Goal: Transaction & Acquisition: Purchase product/service

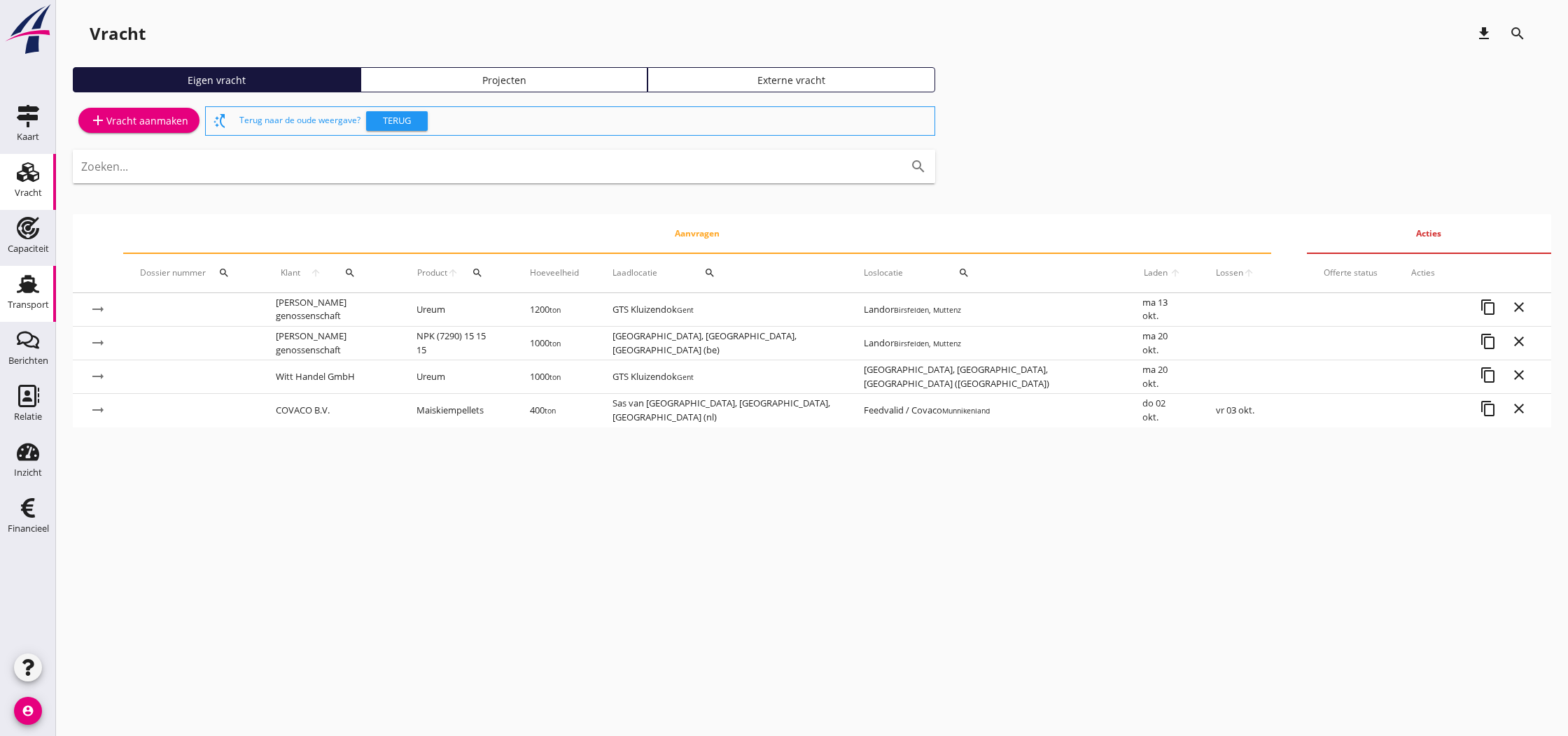
click at [27, 285] on use at bounding box center [28, 284] width 22 height 18
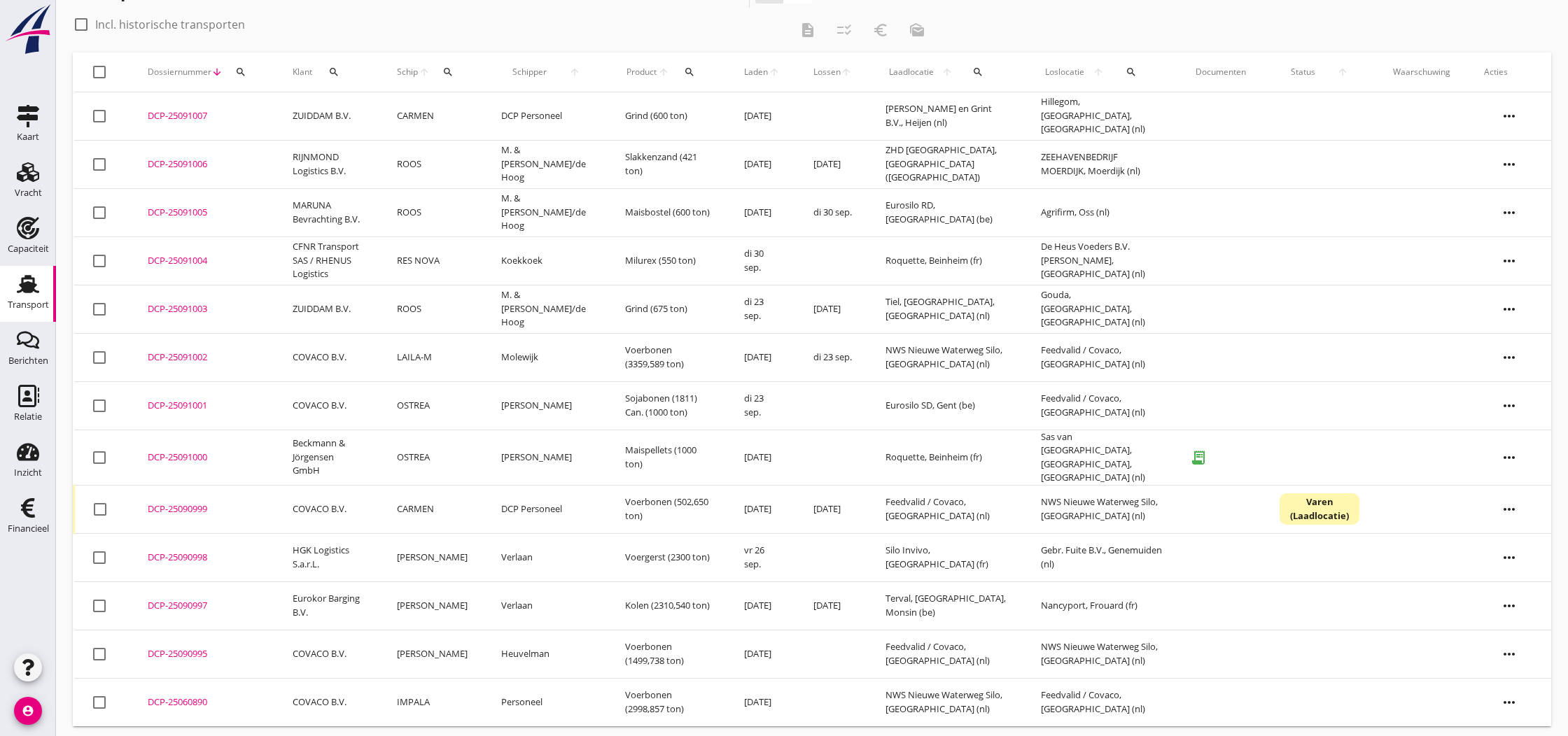
scroll to position [42, 0]
click at [165, 455] on div "DCP-25091000" at bounding box center [203, 458] width 111 height 14
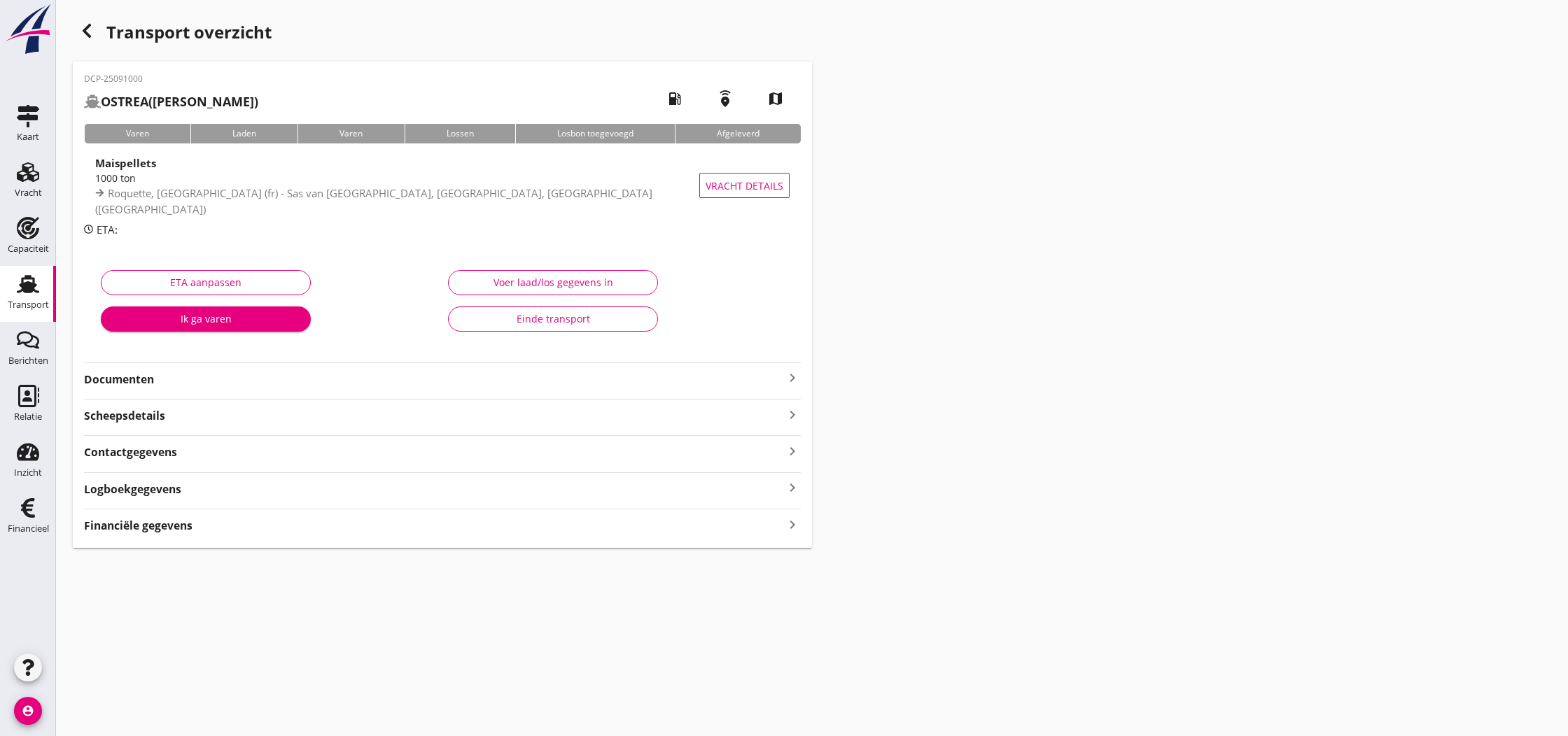
click at [787, 378] on icon "keyboard_arrow_right" at bounding box center [792, 378] width 17 height 17
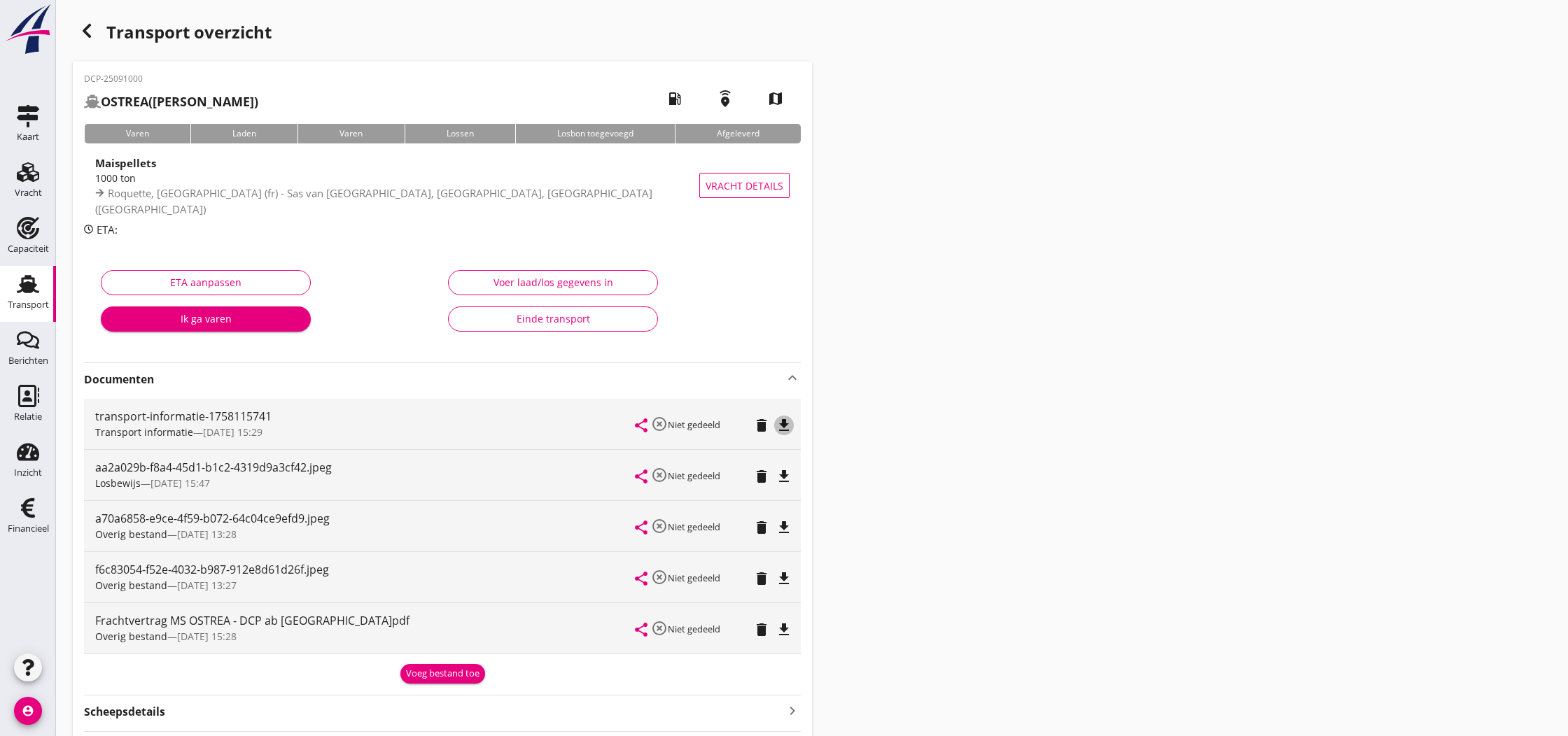
click at [782, 425] on icon "file_download" at bounding box center [784, 425] width 17 height 17
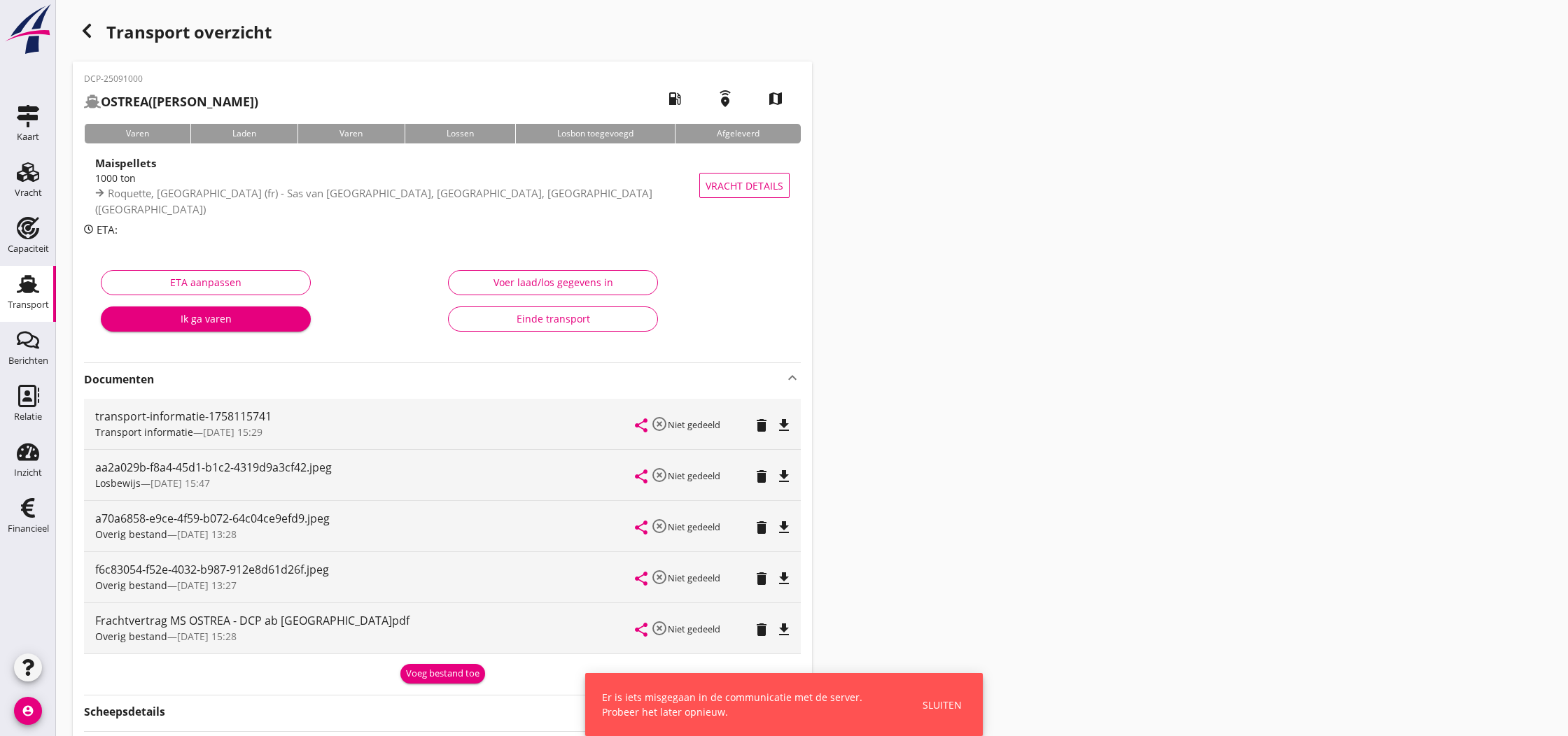
click at [989, 472] on div "Transport overzicht DCP-25091000 OSTREA (van der Vliet) local_gas_station emerg…" at bounding box center [812, 430] width 1512 height 861
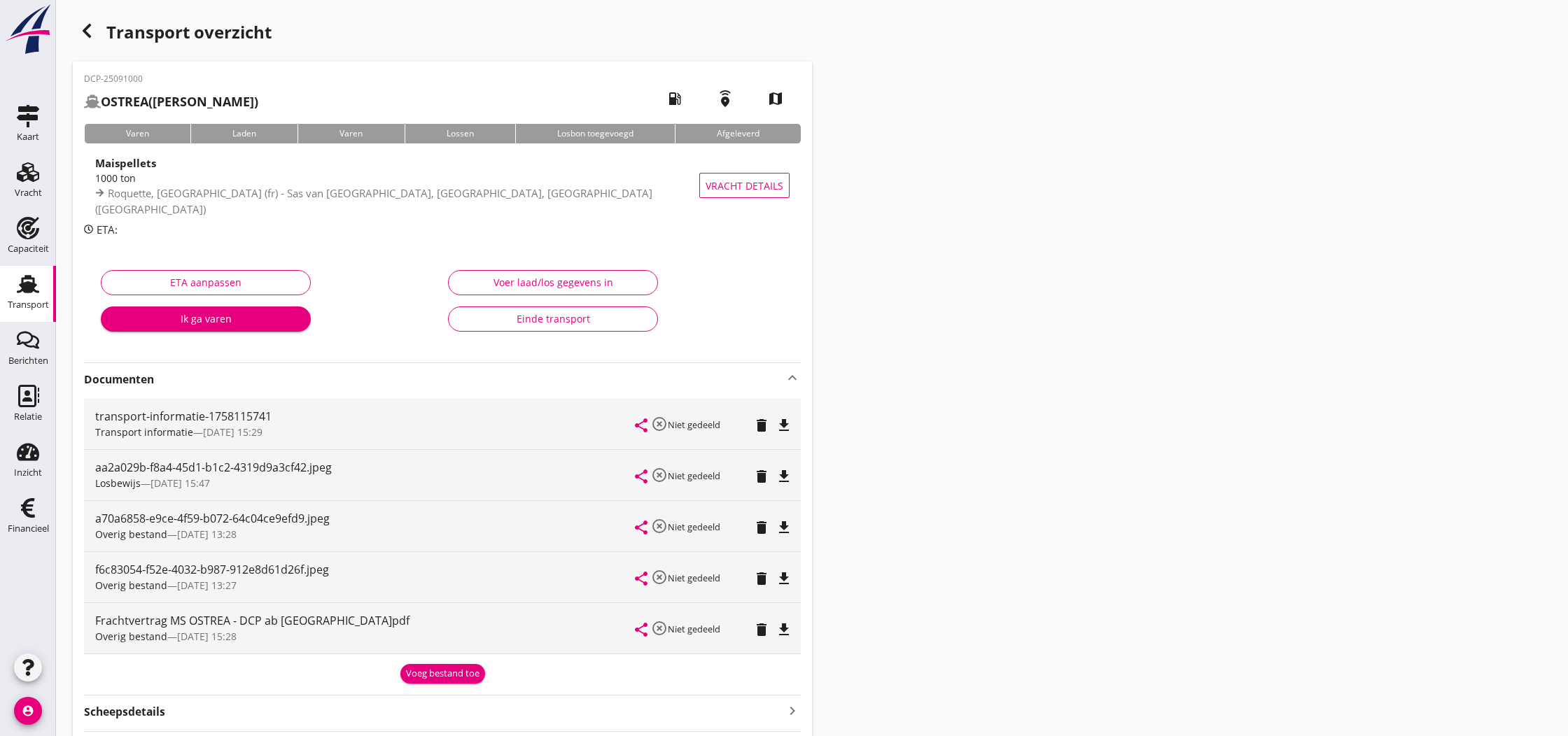
click at [787, 428] on icon "file_download" at bounding box center [784, 425] width 17 height 17
click at [787, 428] on icon "open_in_browser" at bounding box center [784, 425] width 17 height 17
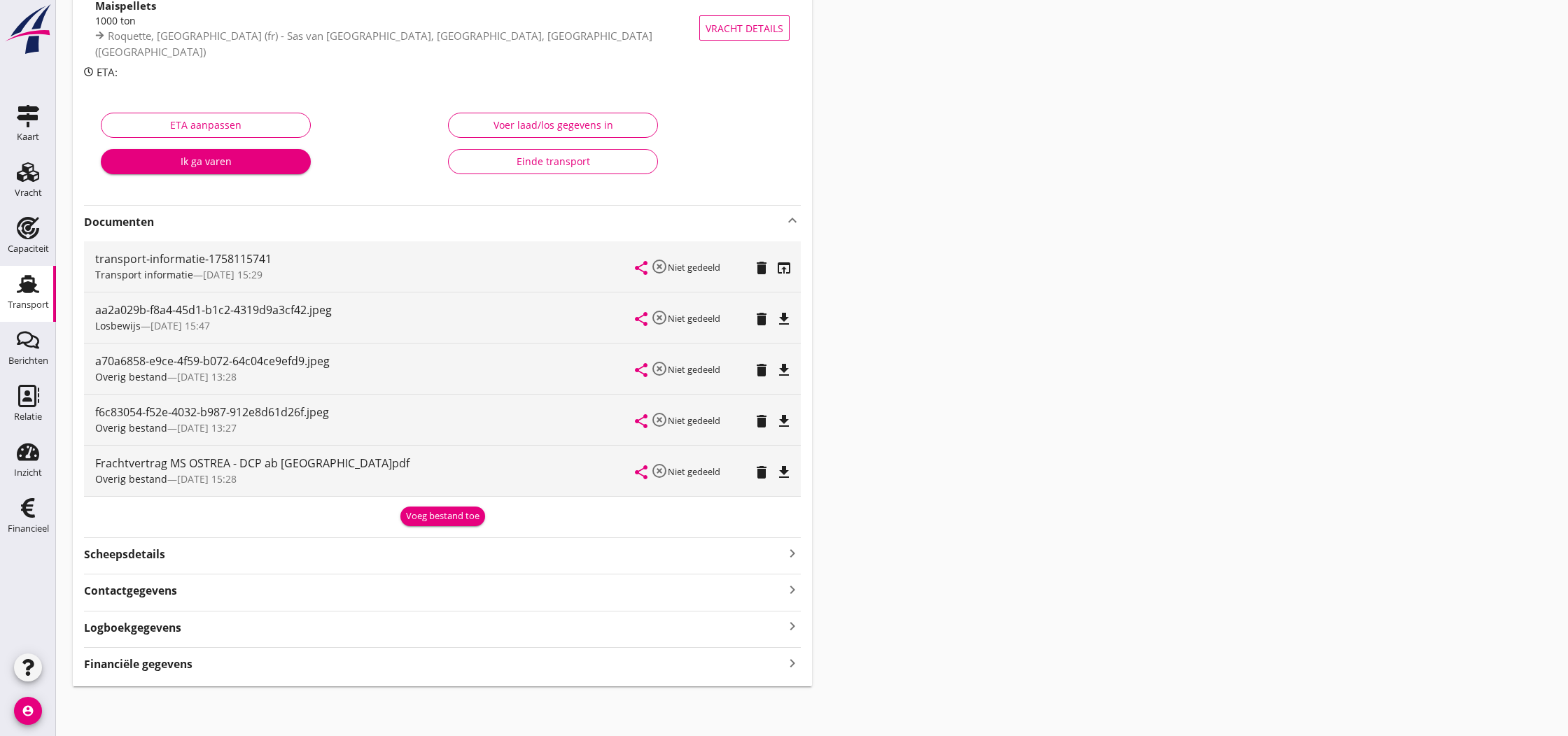
scroll to position [157, 0]
click at [780, 316] on icon "file_download" at bounding box center [784, 320] width 17 height 17
click at [785, 316] on icon "open_in_browser" at bounding box center [784, 320] width 17 height 17
click at [115, 666] on strong "Financiële gegevens" at bounding box center [138, 665] width 108 height 16
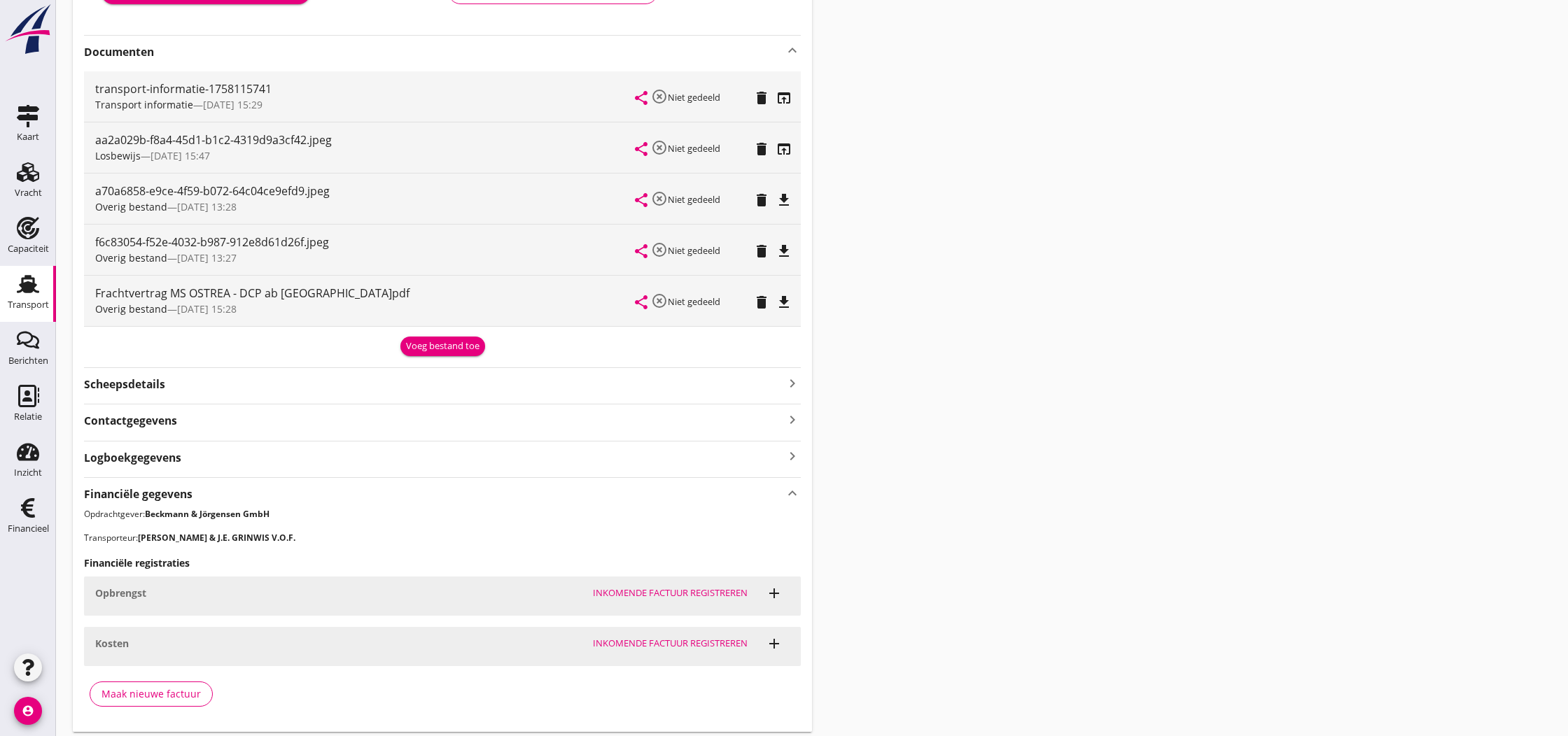
scroll to position [349, 0]
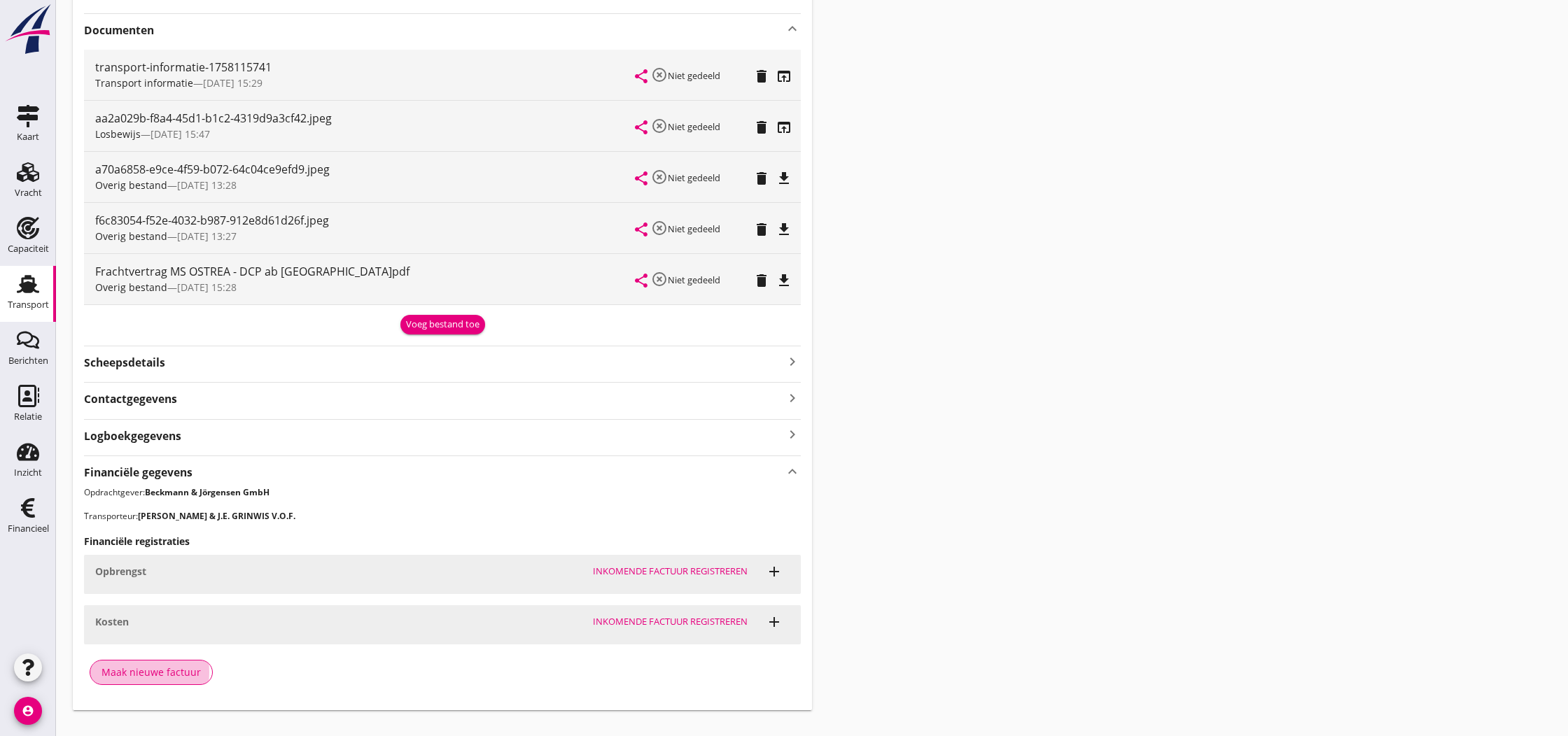
click at [143, 665] on div "Maak nieuwe factuur" at bounding box center [151, 672] width 99 height 15
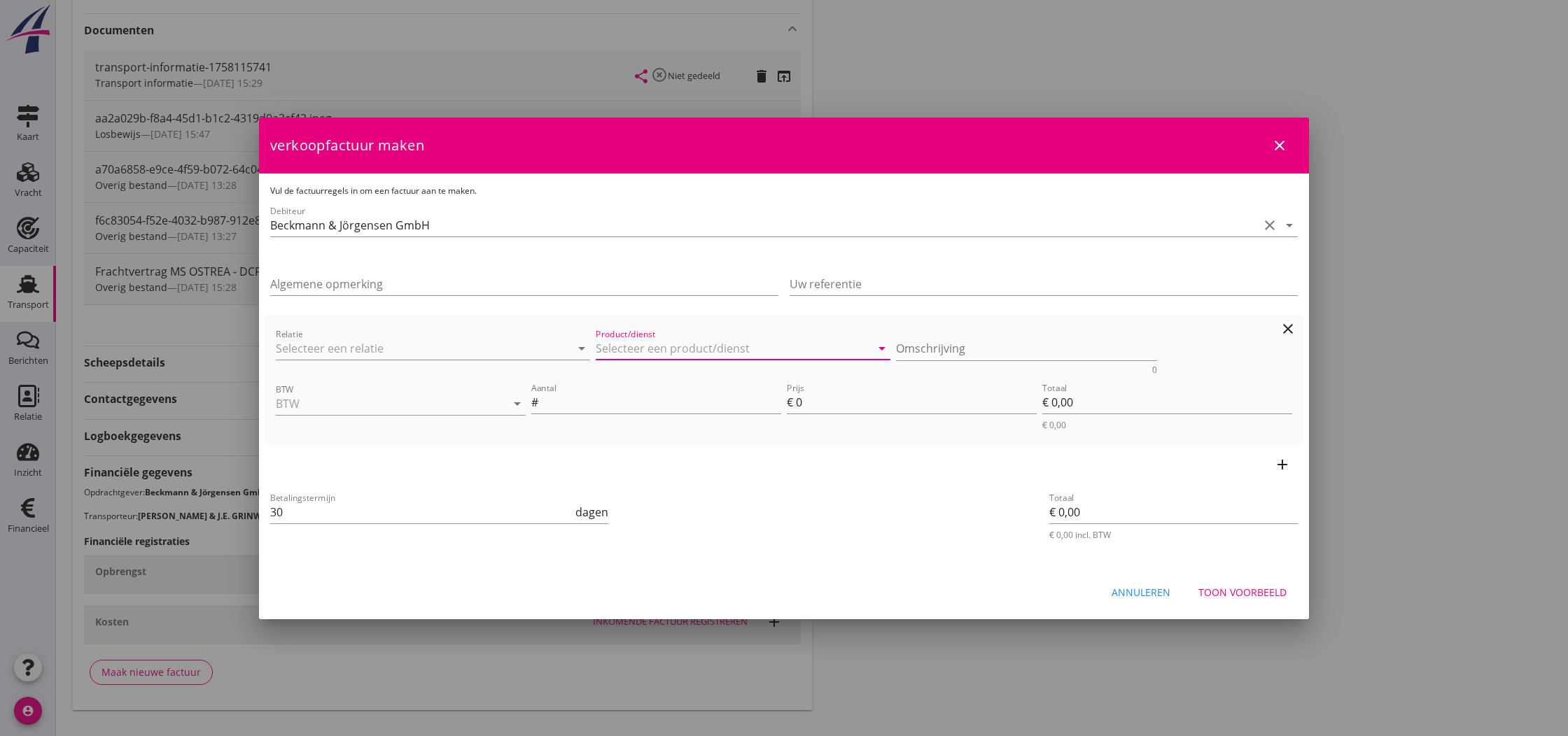
click at [615, 349] on input "Product/dienst" at bounding box center [733, 348] width 275 height 22
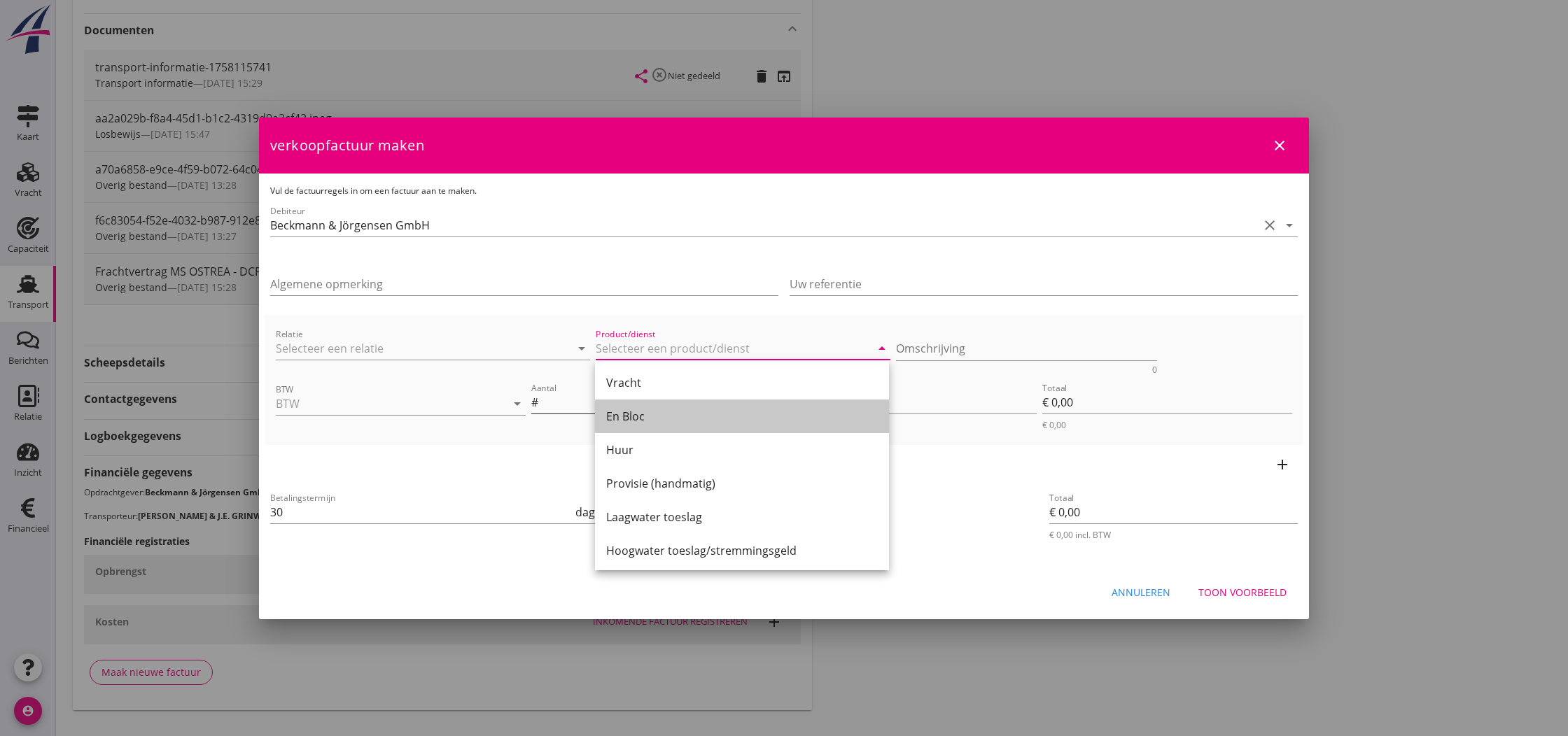
drag, startPoint x: 622, startPoint y: 416, endPoint x: 636, endPoint y: 409, distance: 15.7
click at [624, 416] on div "En Bloc" at bounding box center [742, 416] width 272 height 17
type input "En Bloc"
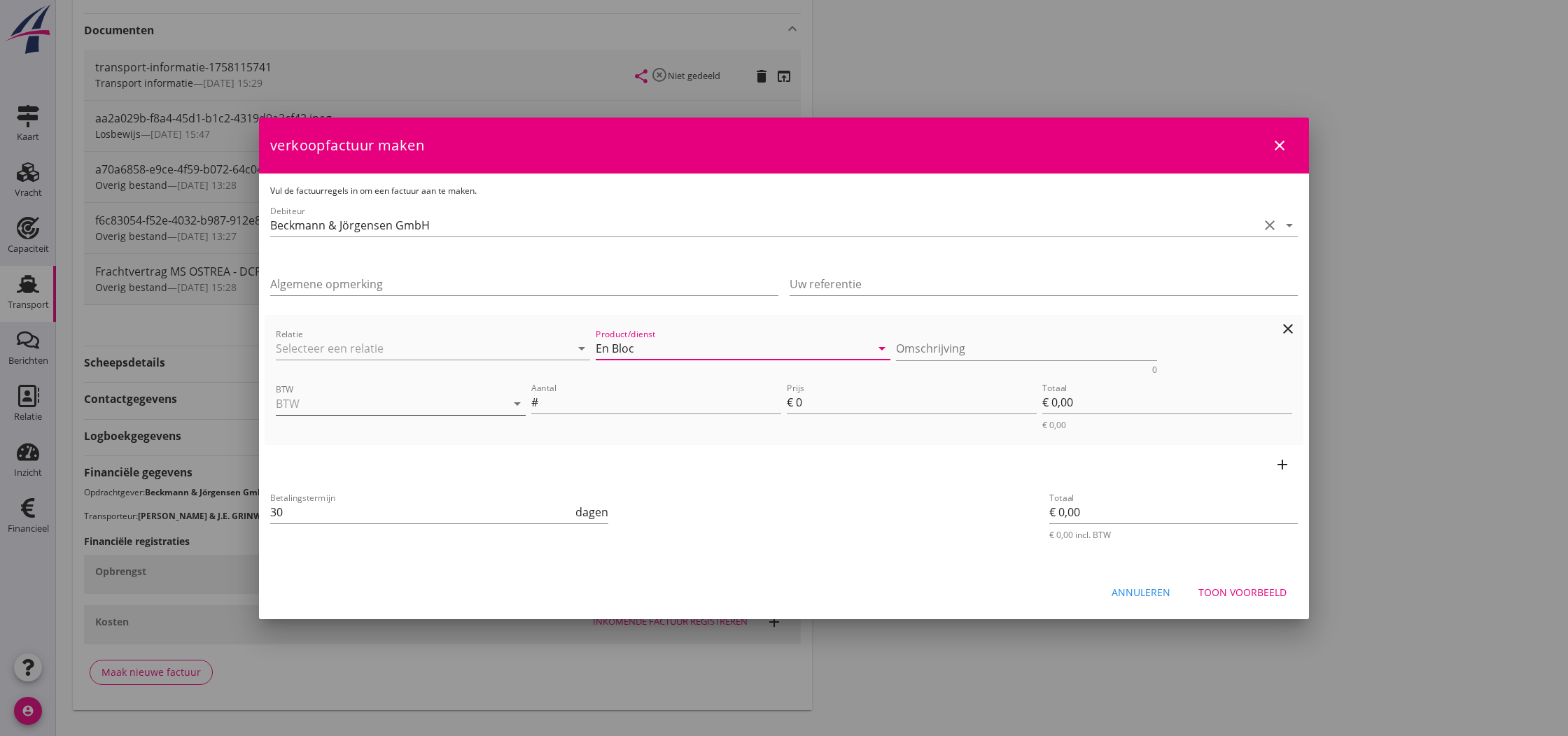
click at [403, 406] on input "BTW" at bounding box center [381, 404] width 211 height 22
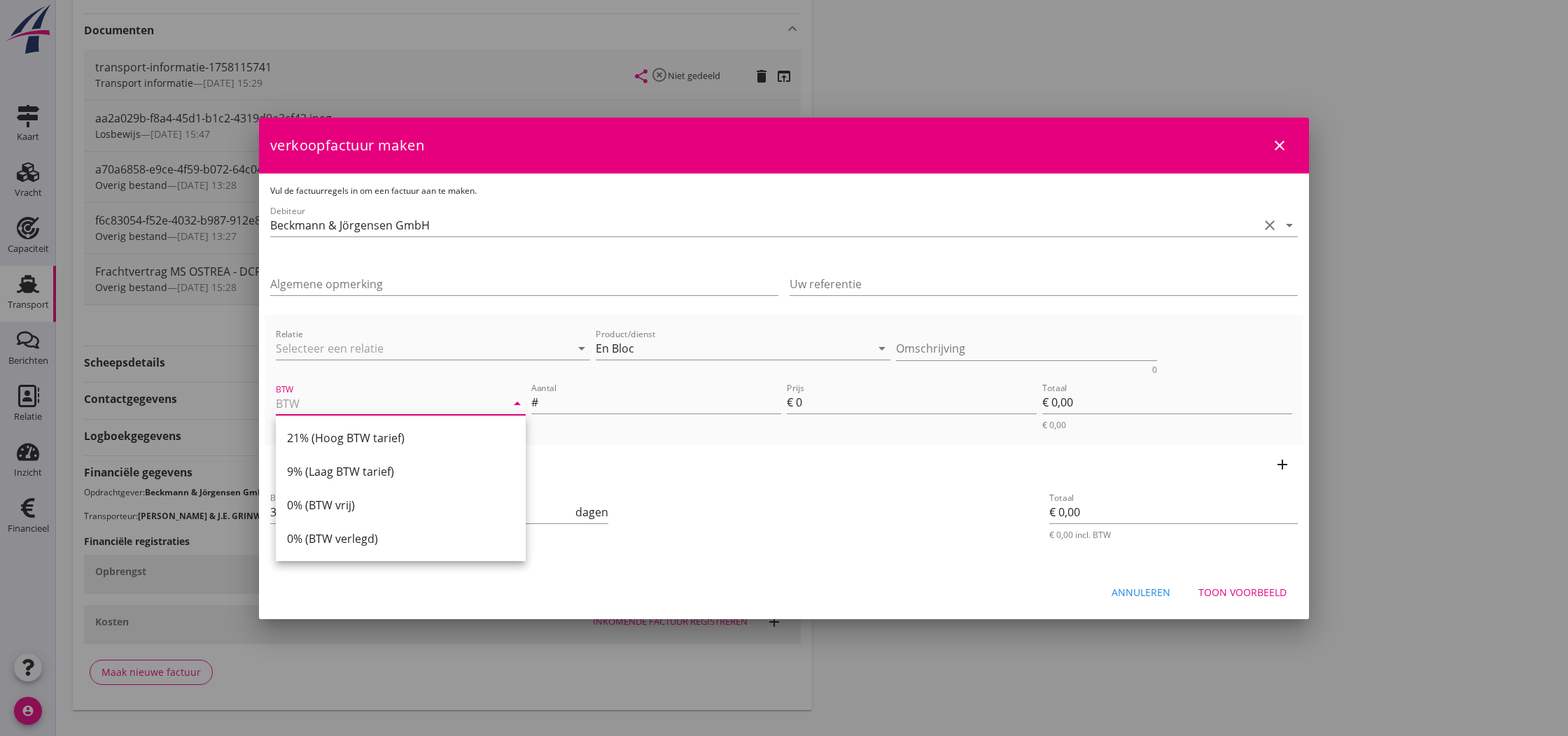
drag, startPoint x: 360, startPoint y: 534, endPoint x: 542, endPoint y: 470, distance: 192.9
click at [364, 534] on div "0% (BTW verlegd)" at bounding box center [400, 539] width 227 height 17
type input "0% (BTW verlegd)"
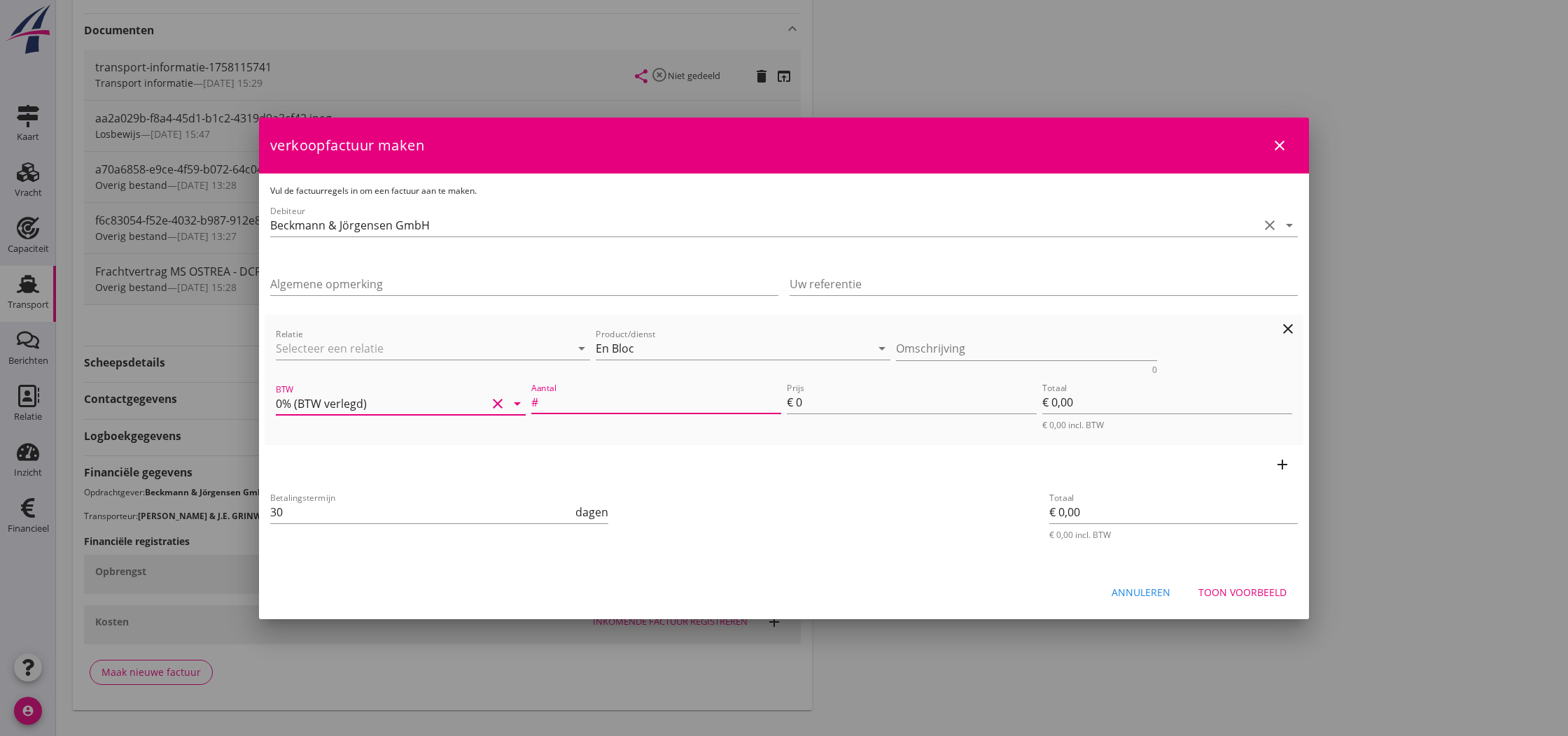
click at [582, 399] on input "Aantal" at bounding box center [661, 402] width 240 height 22
type input "1"
click at [843, 408] on input "0" at bounding box center [916, 402] width 241 height 22
drag, startPoint x: 281, startPoint y: 513, endPoint x: 266, endPoint y: 513, distance: 15.0
click at [266, 513] on div "Betalingstermijn 30 dagen" at bounding box center [610, 515] width 692 height 62
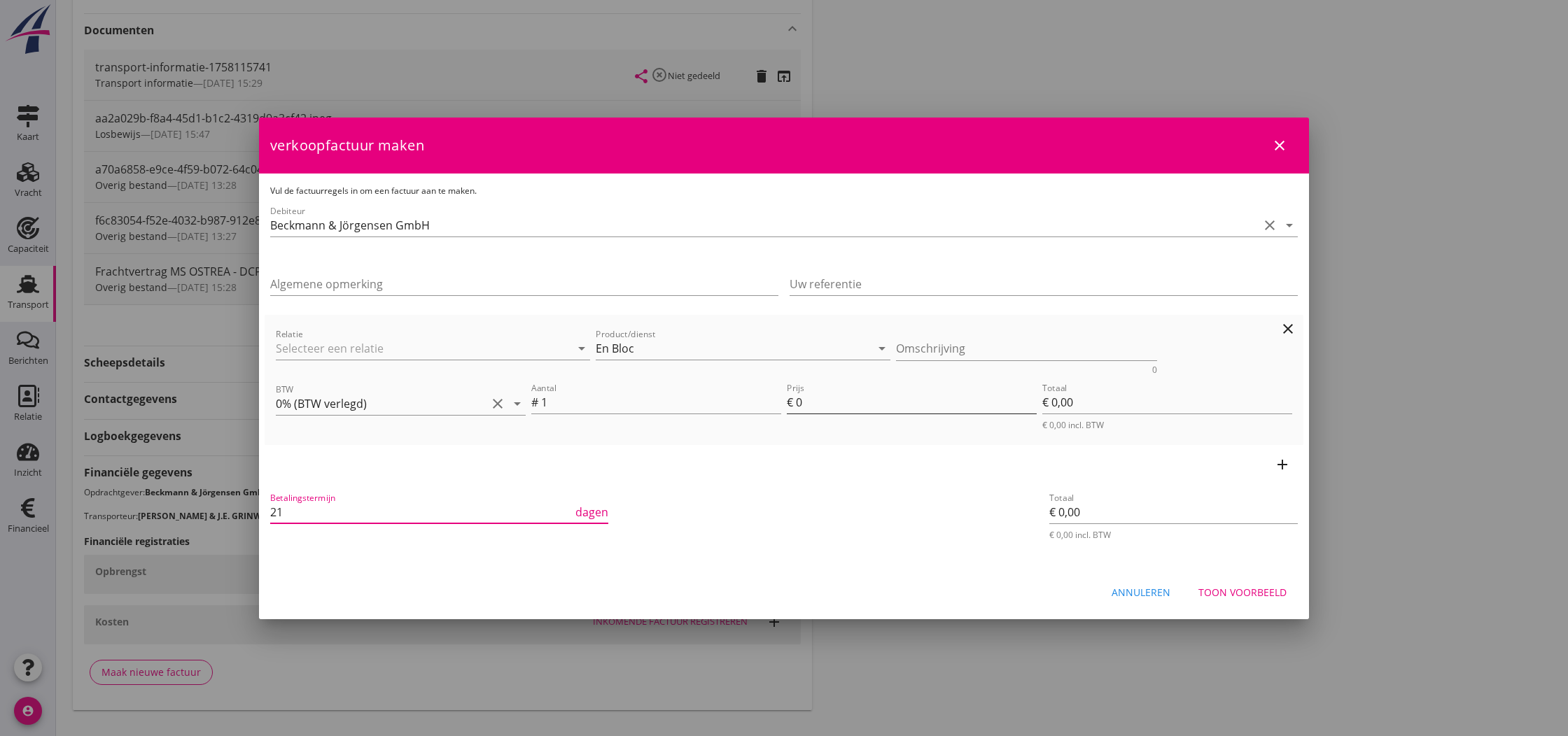
type input "21"
drag, startPoint x: 822, startPoint y: 402, endPoint x: 798, endPoint y: 404, distance: 24.1
click at [798, 404] on input "0" at bounding box center [916, 402] width 241 height 22
type input "2"
type input "€ 2,00"
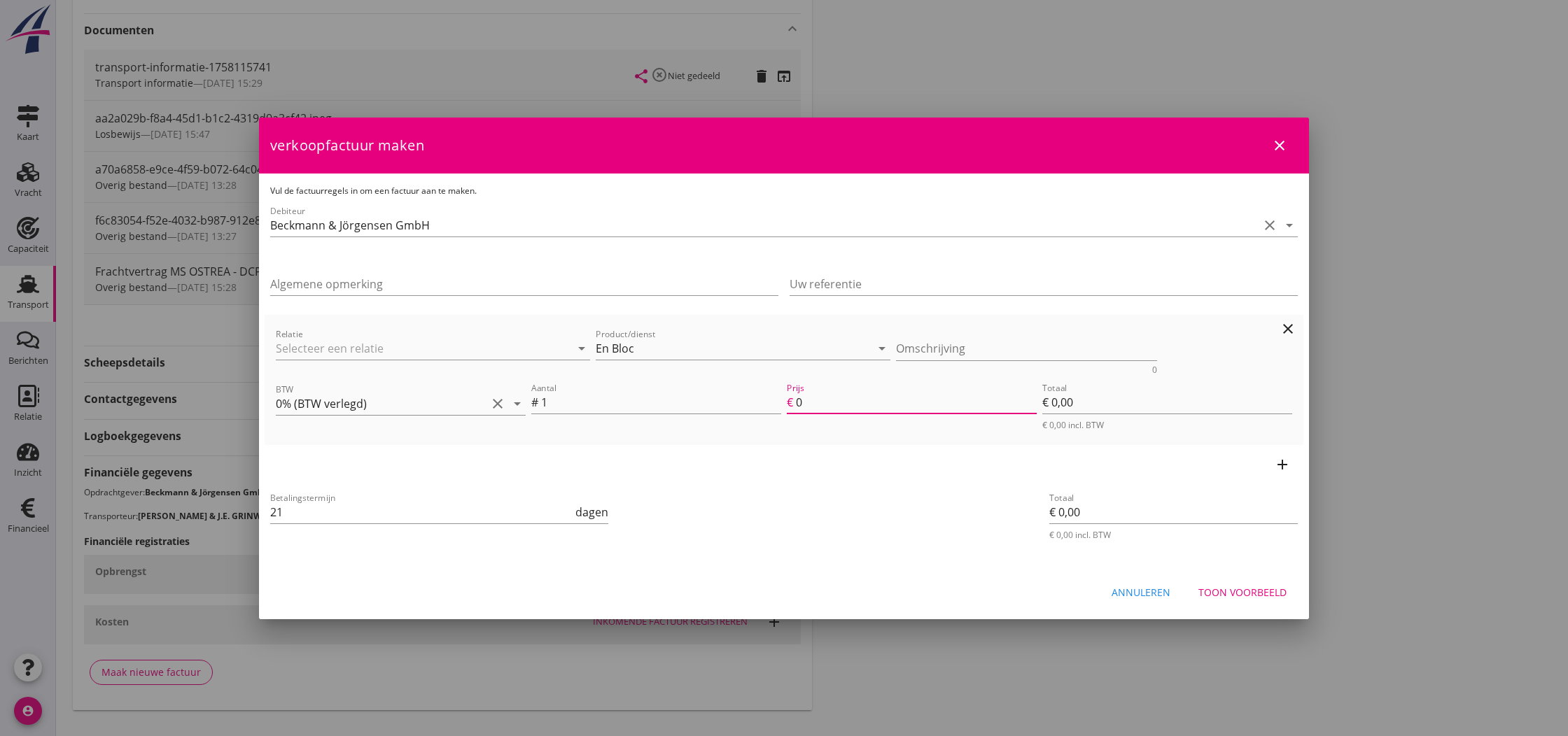
type input "€ 2,00"
type input "22"
type input "€ 22,00"
type input "220"
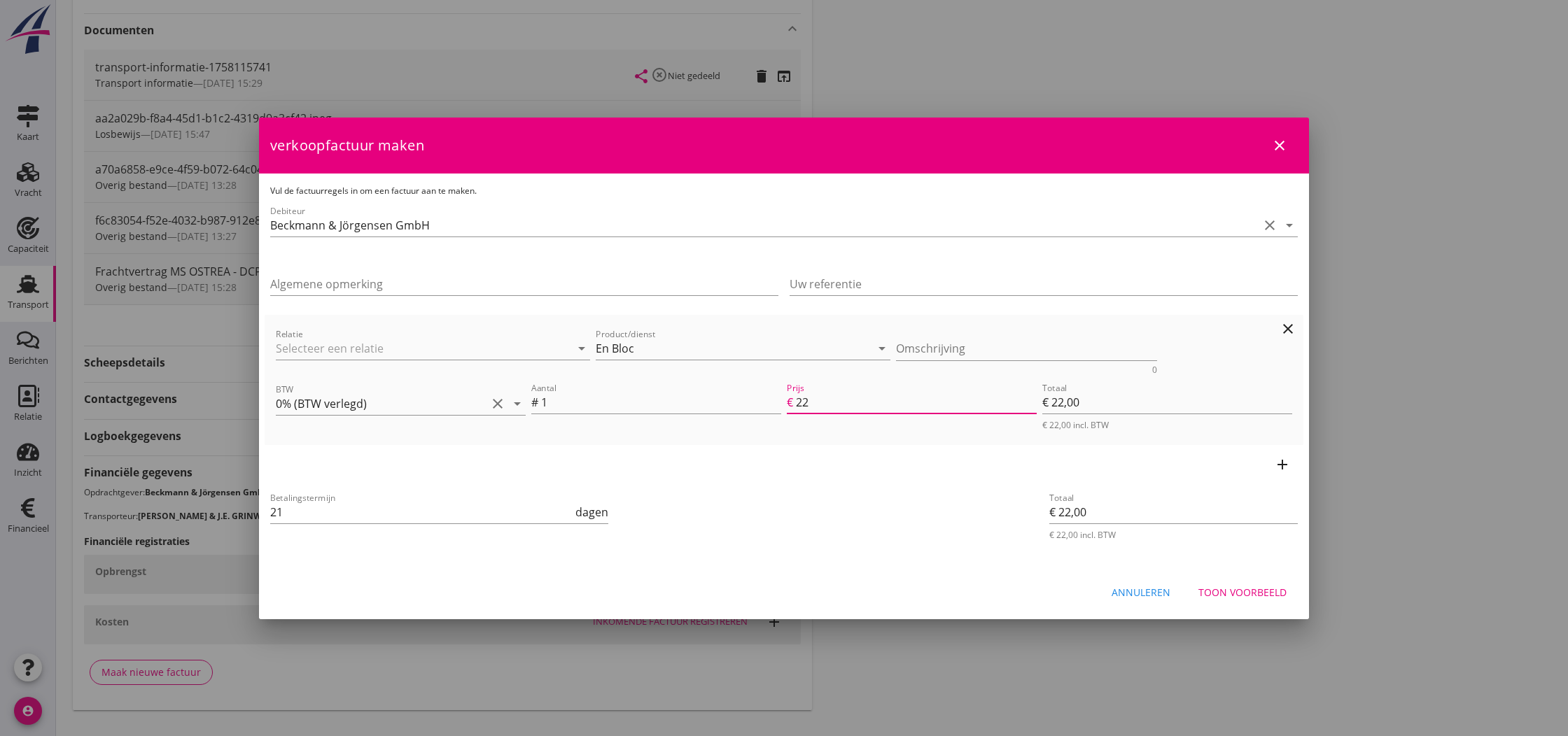
type input "€ 220,00"
type input "2200"
type input "€ 2.200,00"
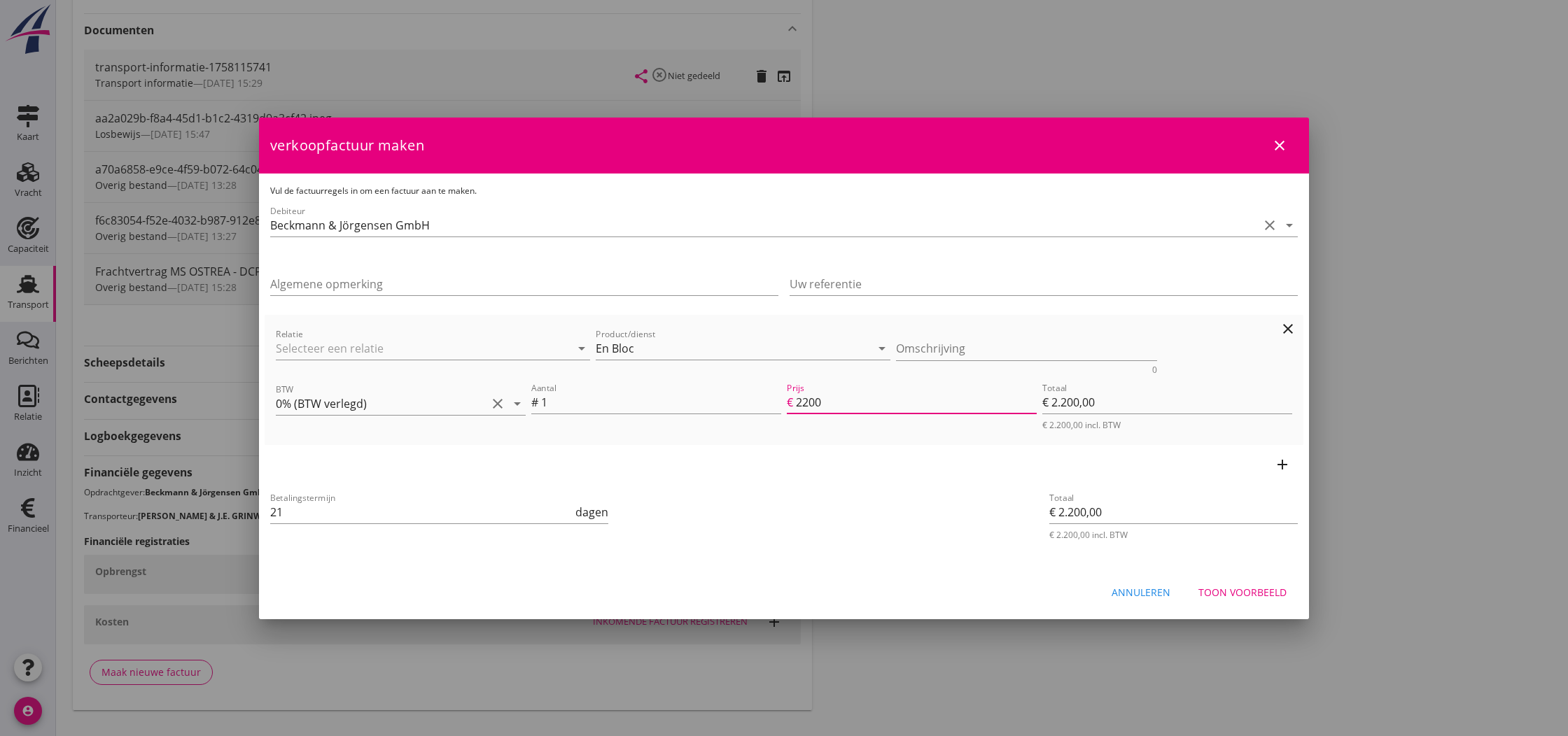
type input "22000"
type input "€ 22.000,00"
type input "22000"
click at [1261, 594] on div "Toon voorbeeld" at bounding box center [1242, 592] width 88 height 15
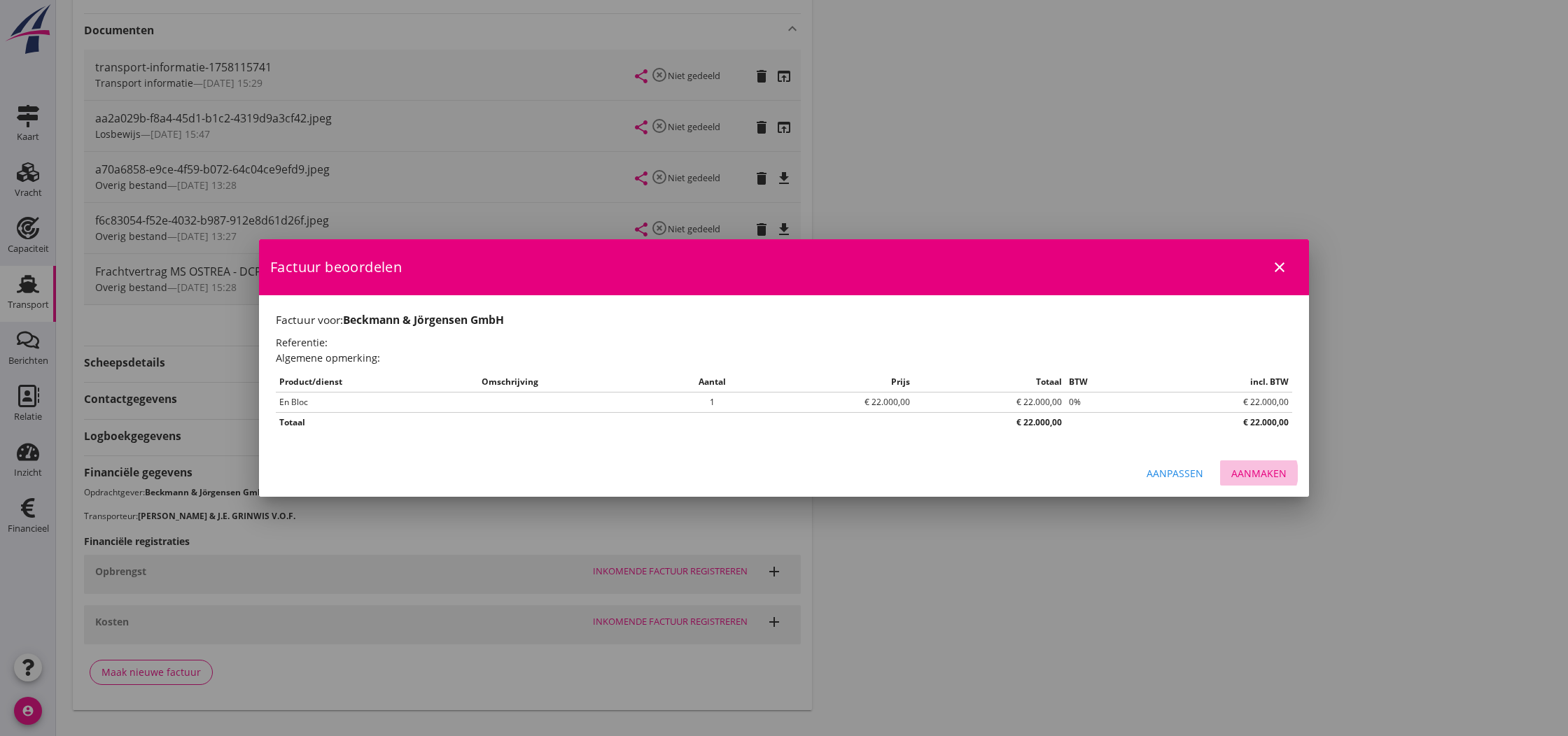
click at [1259, 473] on div "Aanmaken" at bounding box center [1259, 473] width 55 height 15
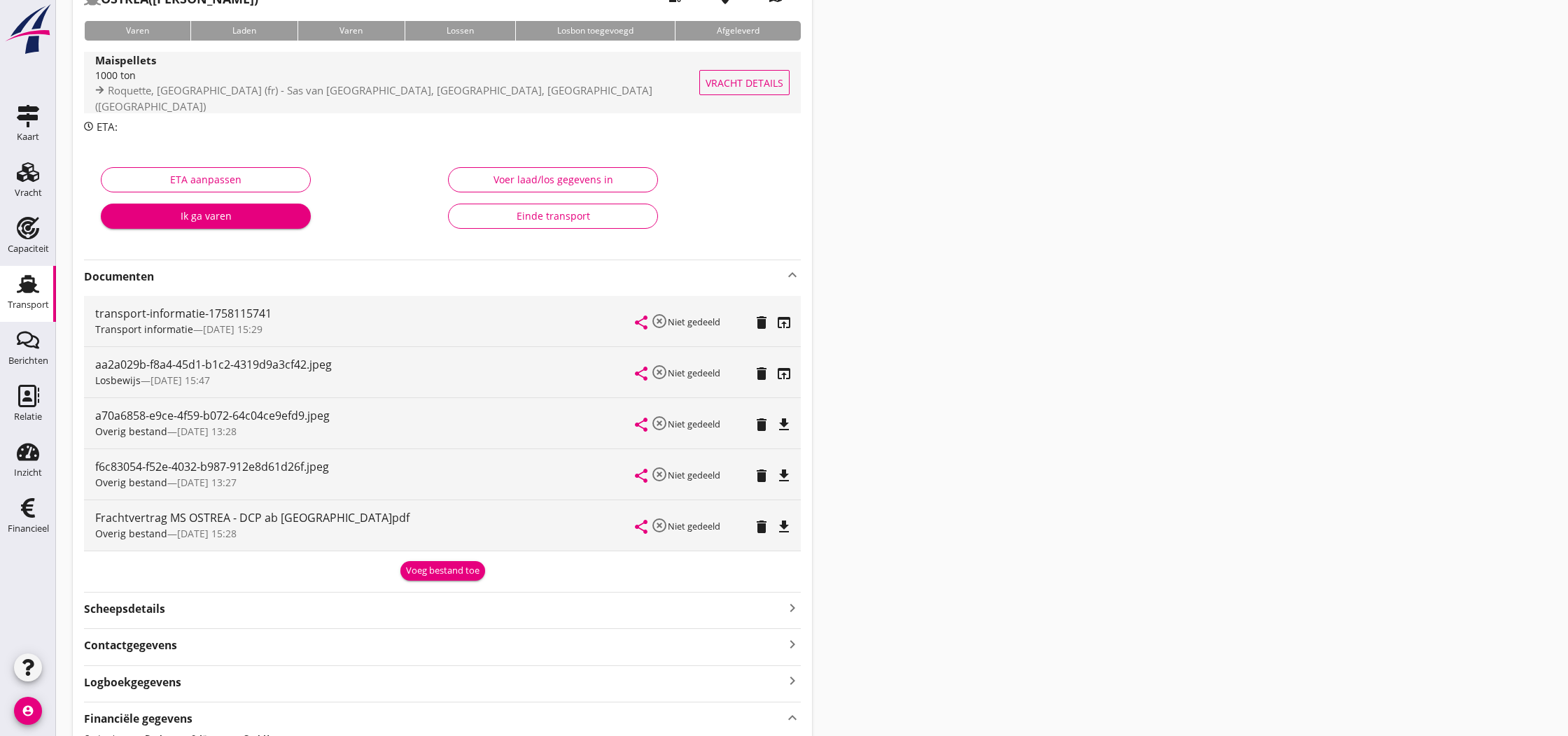
scroll to position [158, 0]
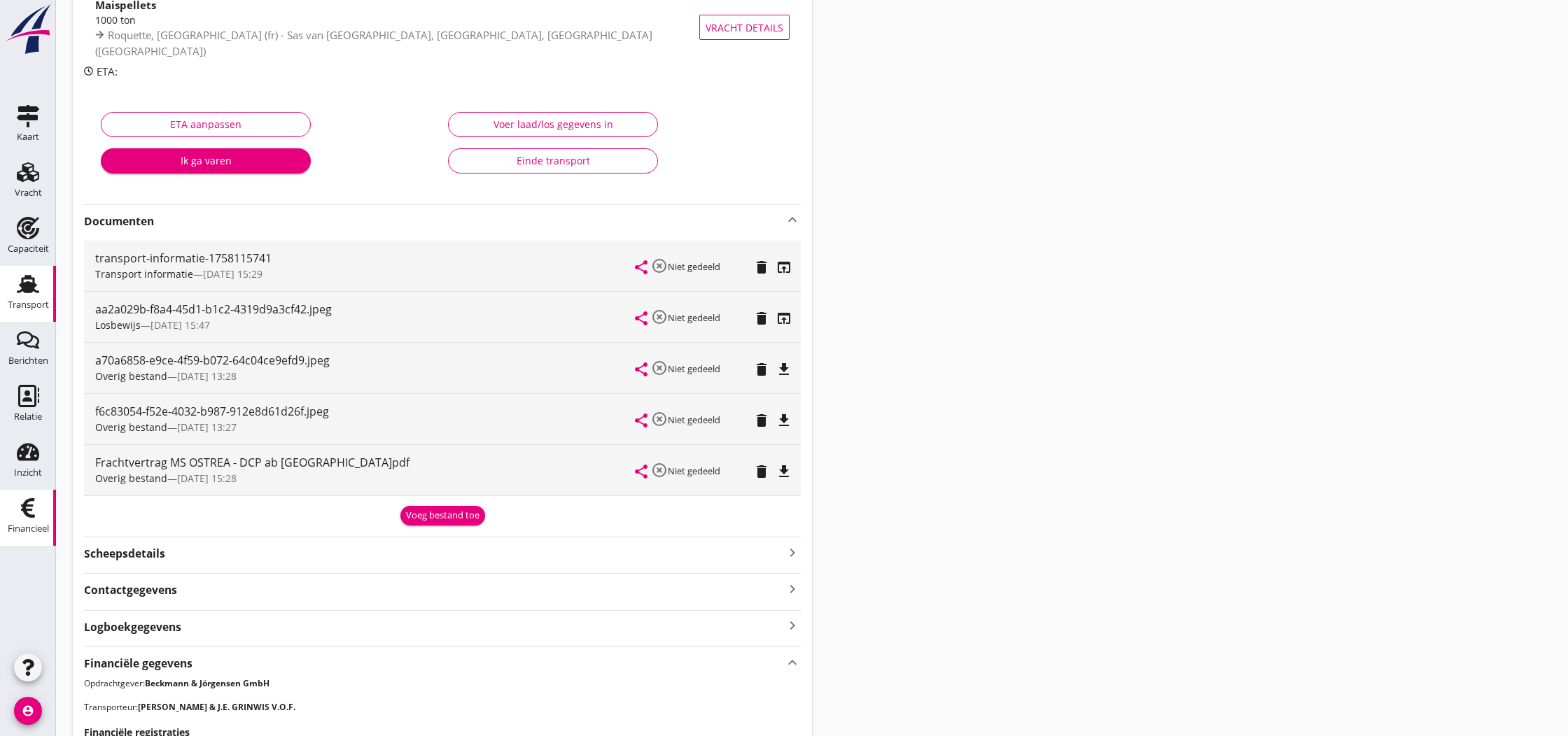
click at [25, 511] on use at bounding box center [28, 508] width 14 height 20
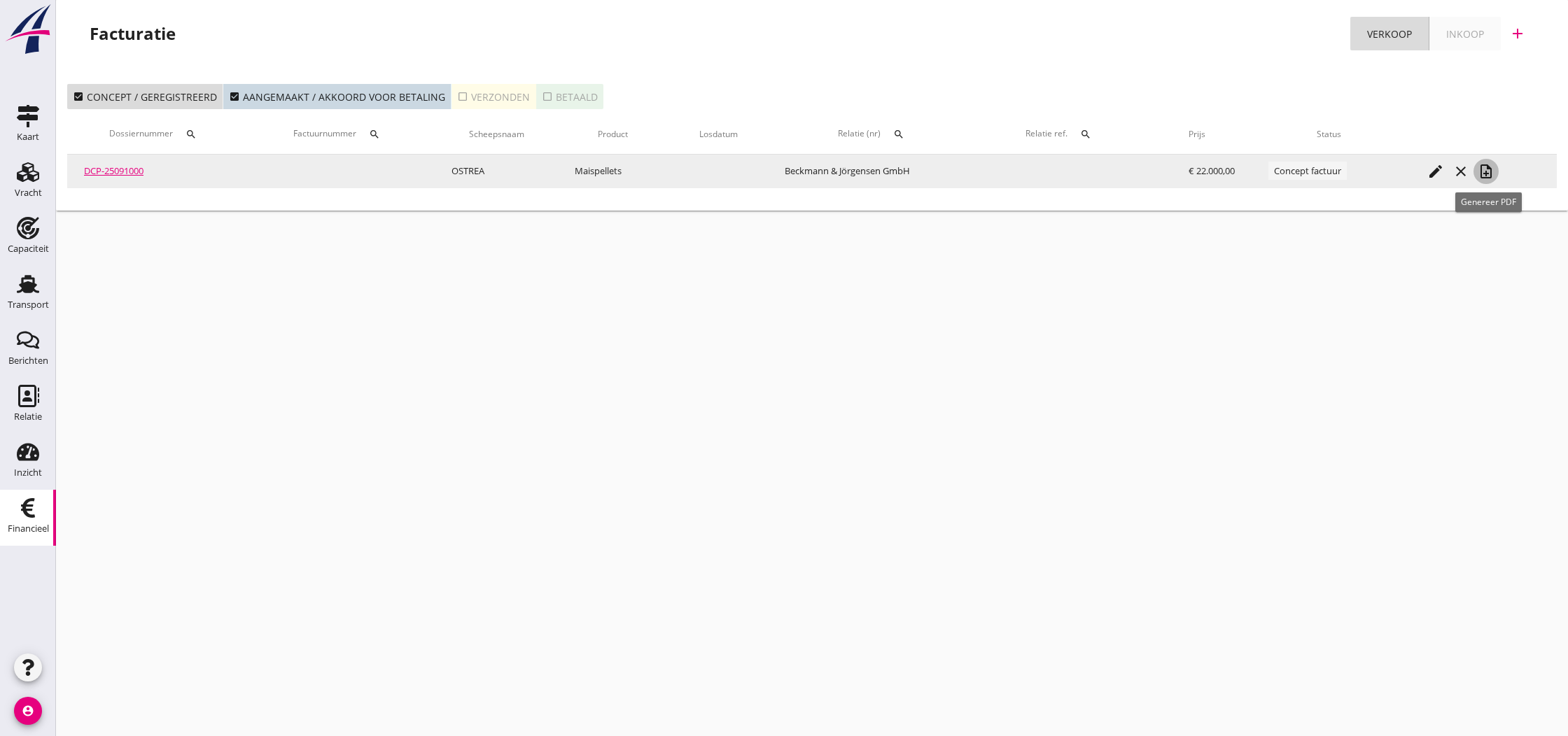
click at [1493, 178] on icon "note_add" at bounding box center [1486, 171] width 17 height 17
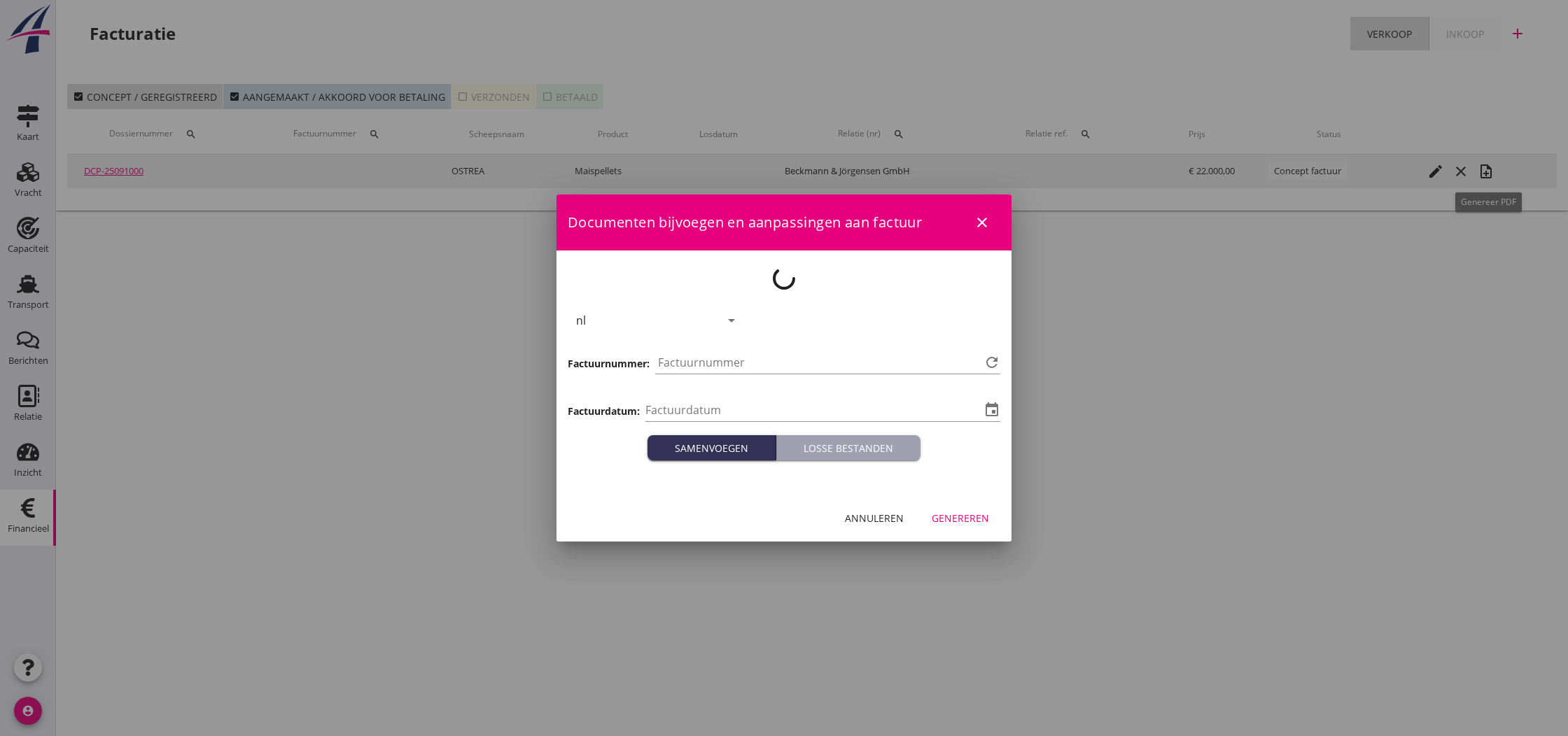
type input "[DATE]"
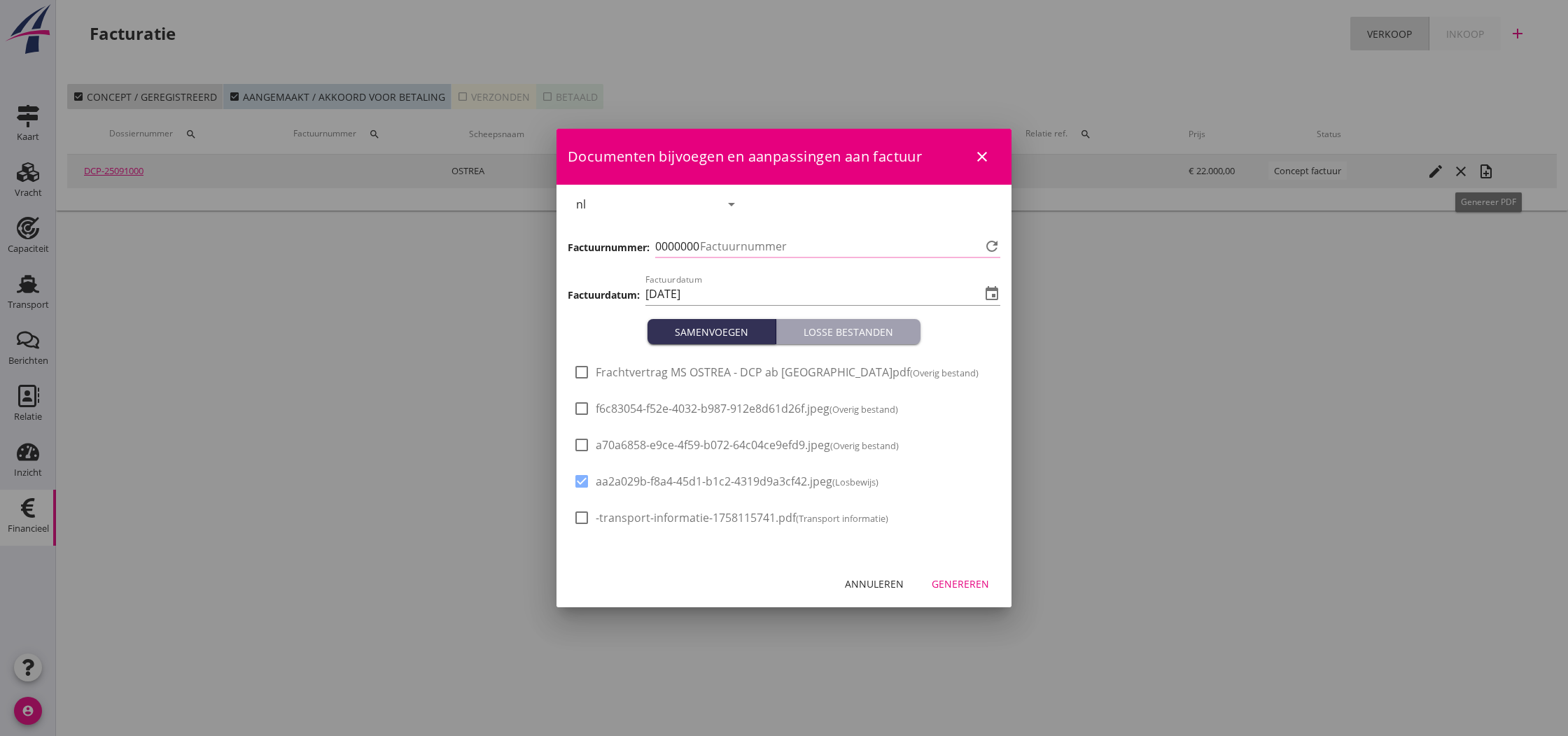
type input "798"
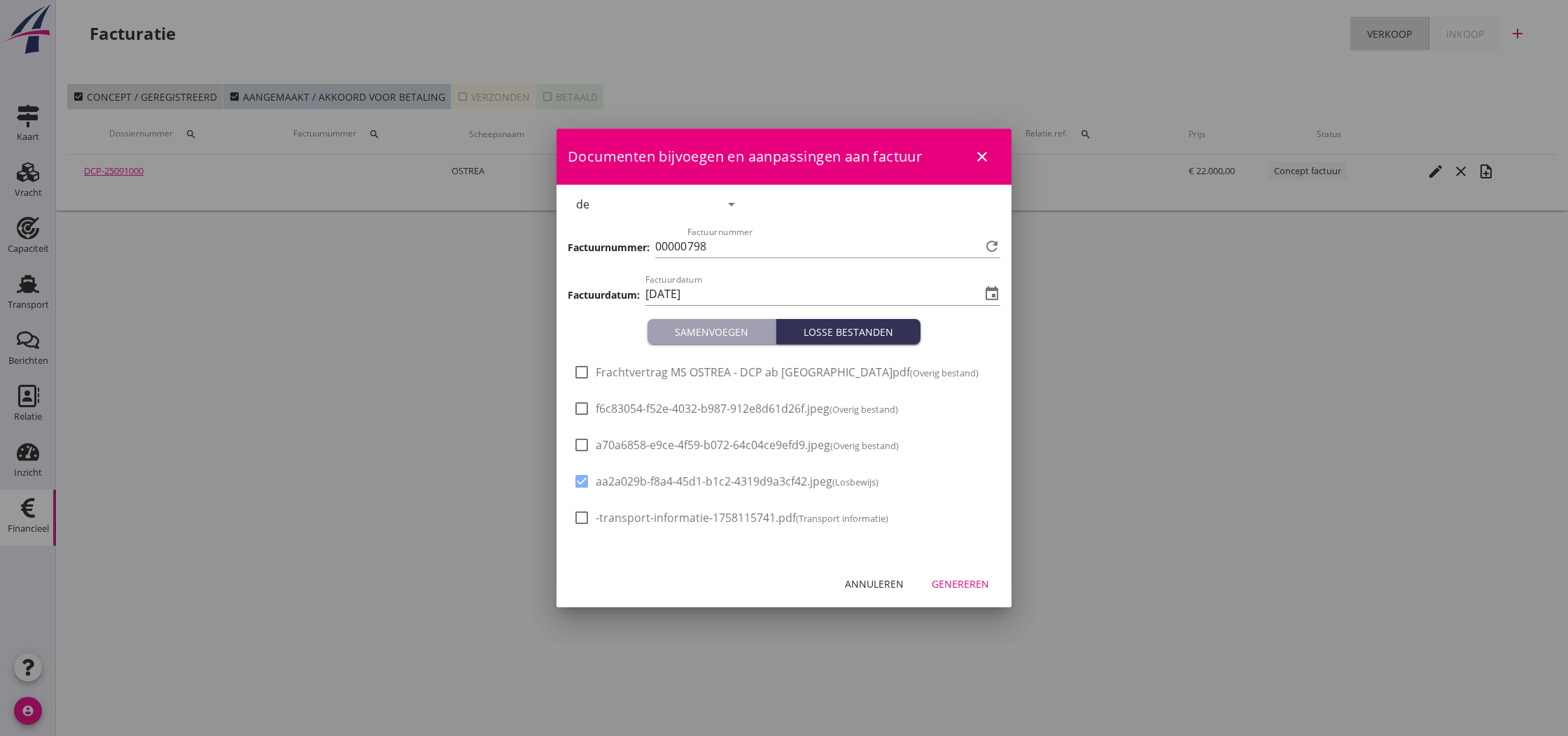
click at [585, 483] on div at bounding box center [582, 481] width 24 height 24
checkbox input "false"
click at [979, 583] on div "Genereren" at bounding box center [960, 583] width 57 height 15
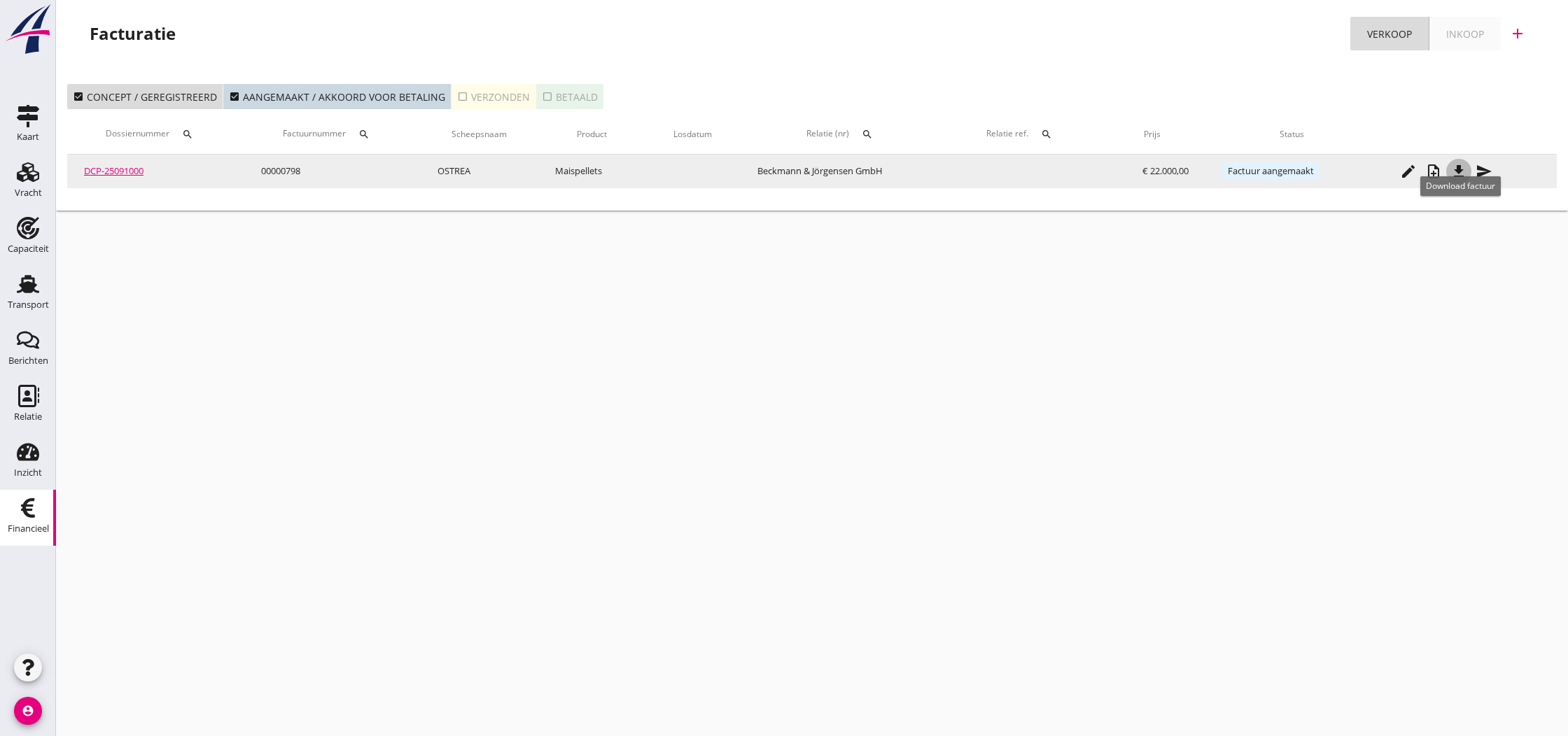
click at [1463, 173] on icon "file_download" at bounding box center [1459, 171] width 17 height 17
click at [1485, 174] on icon "send" at bounding box center [1484, 171] width 17 height 17
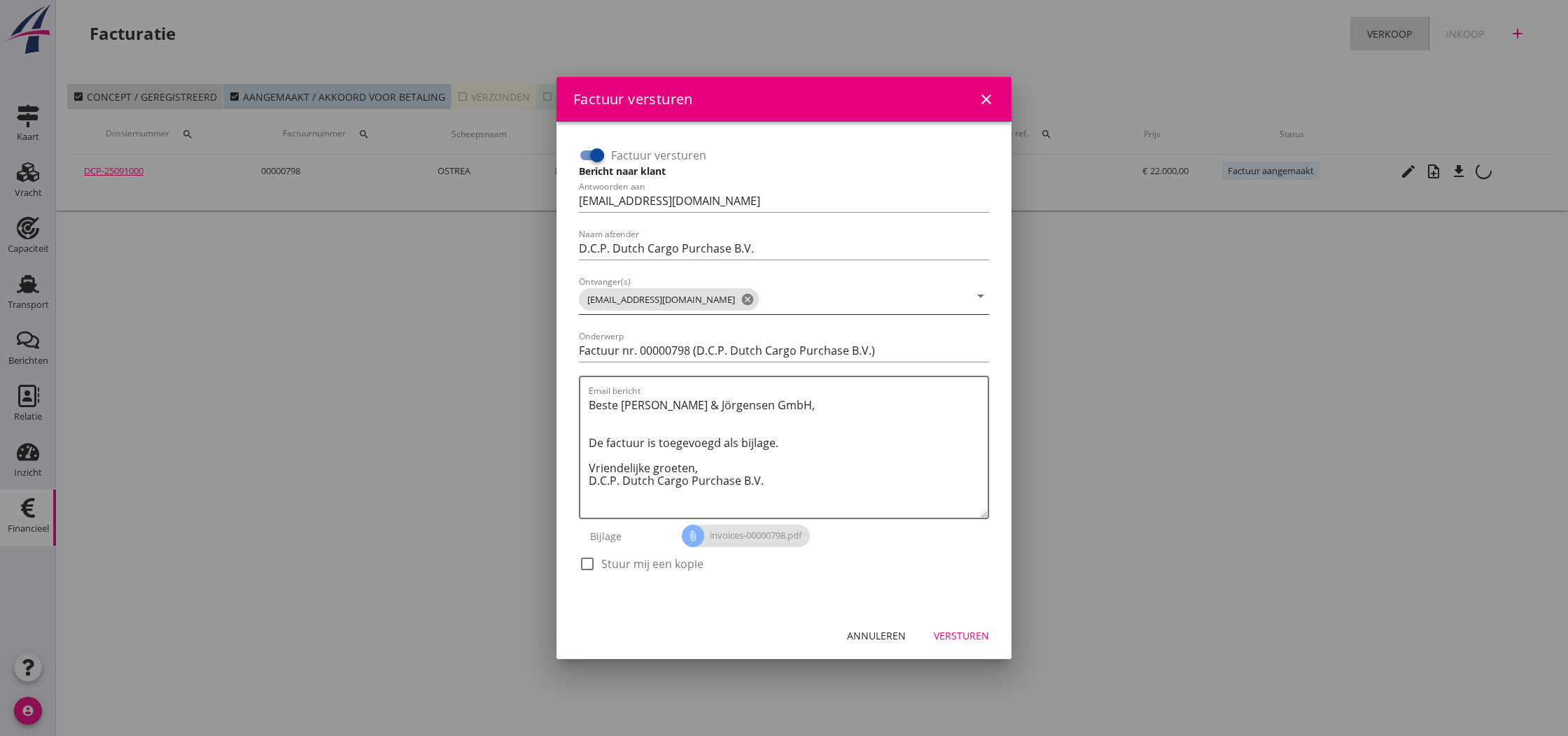
click at [741, 299] on icon "cancel" at bounding box center [748, 299] width 14 height 14
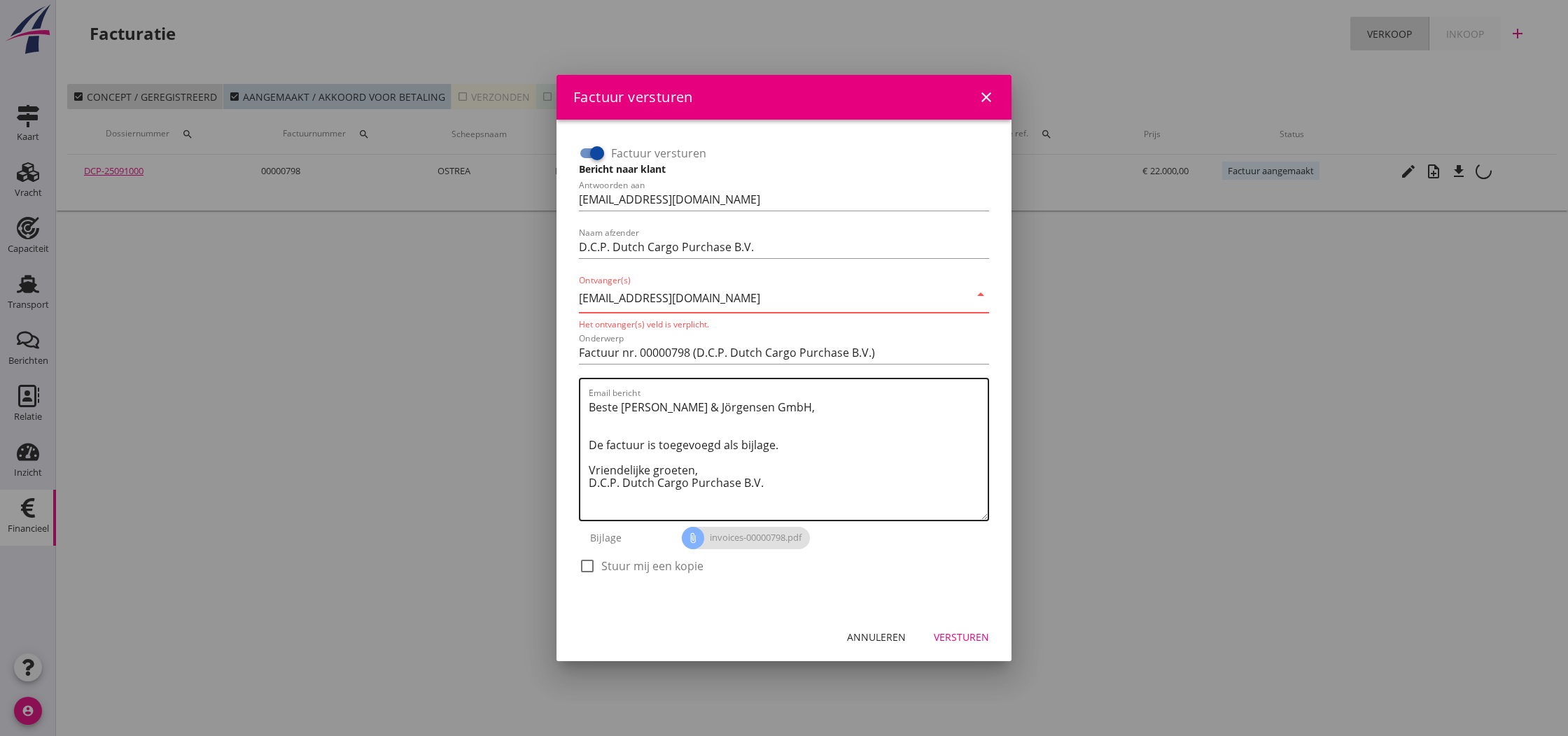
type input "[EMAIL_ADDRESS][DOMAIN_NAME]"
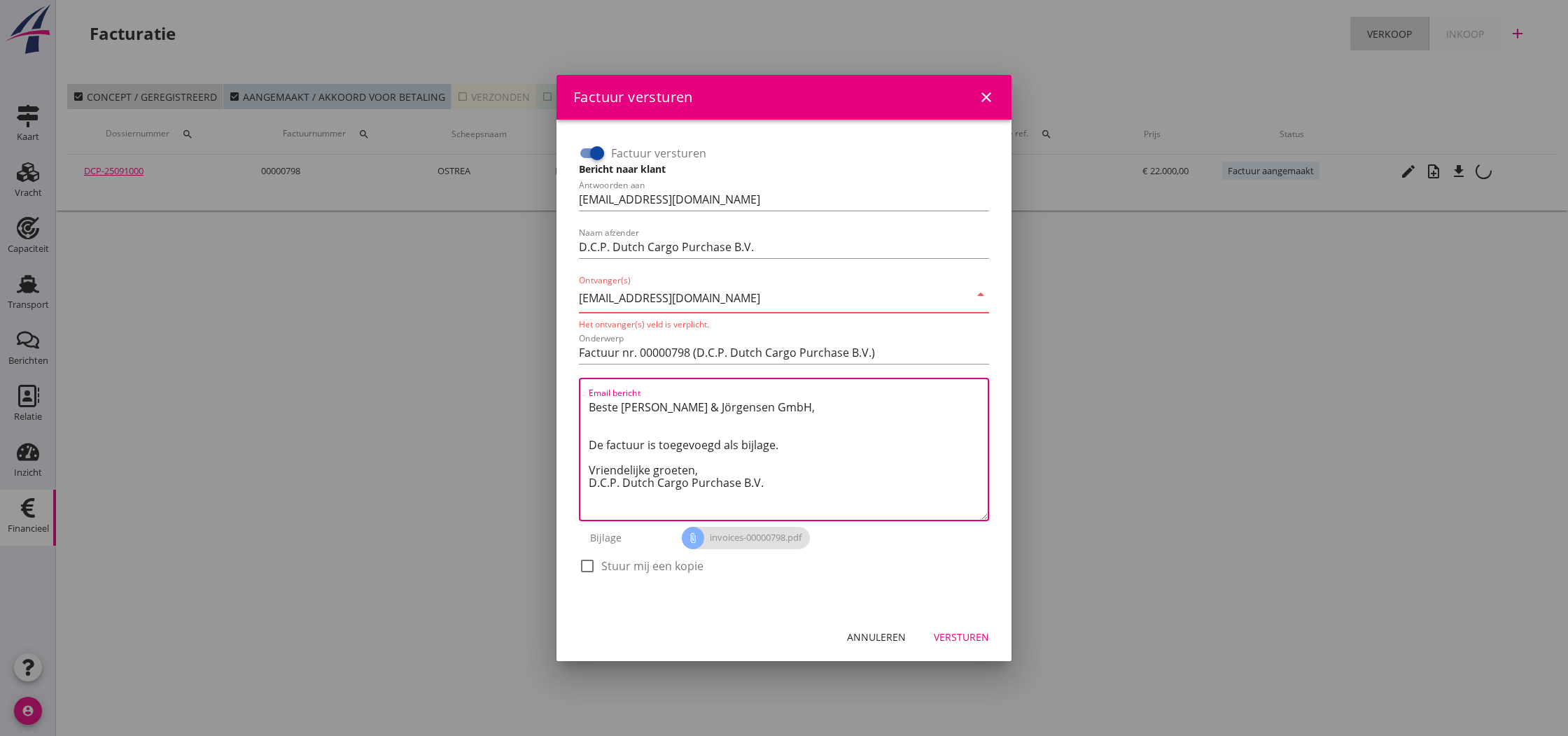
click at [833, 456] on textarea "Beste [PERSON_NAME] & Jörgensen GmbH, De factuur is toegevoegd als bijlage. Vri…" at bounding box center [788, 458] width 399 height 124
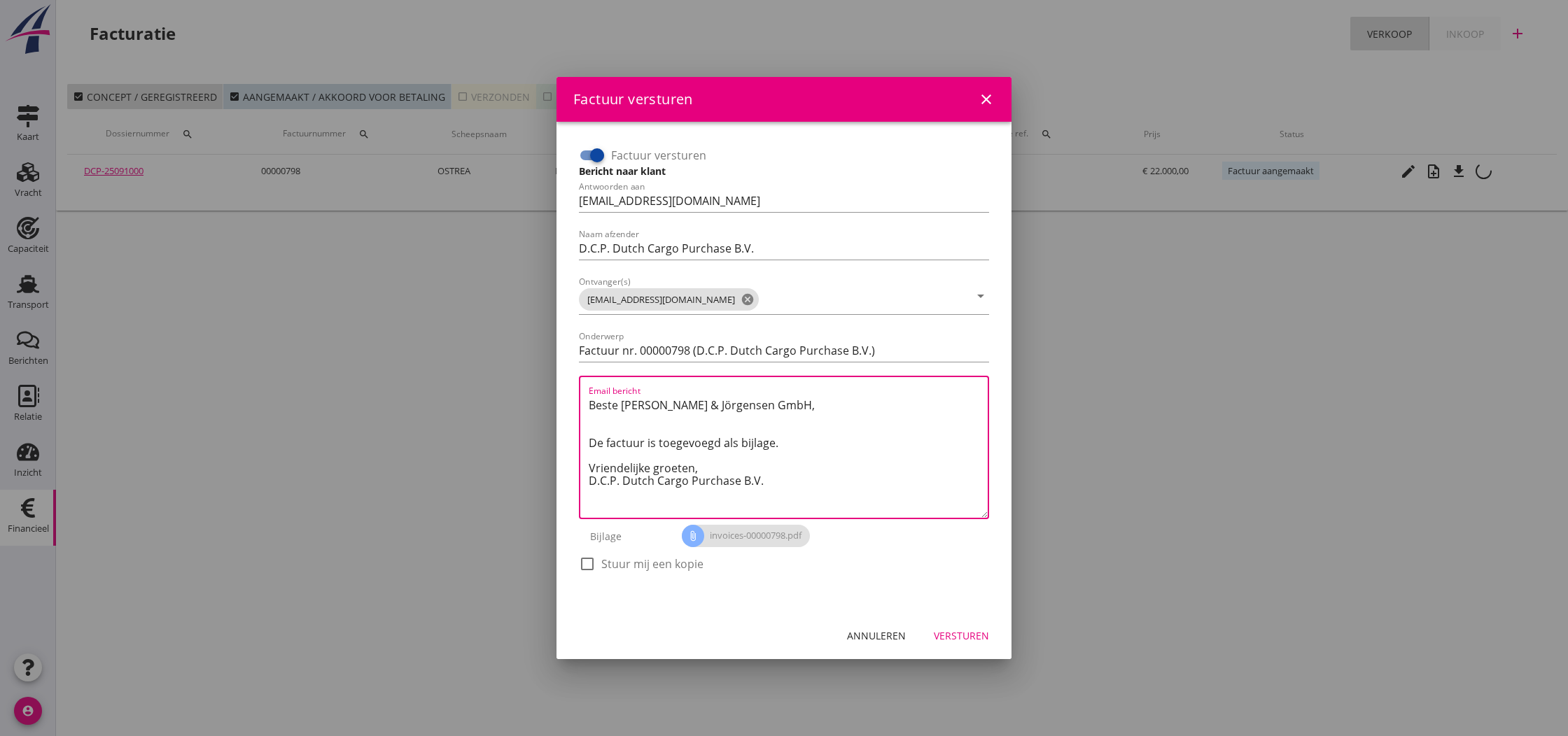
click at [960, 637] on div "Versturen" at bounding box center [961, 635] width 55 height 15
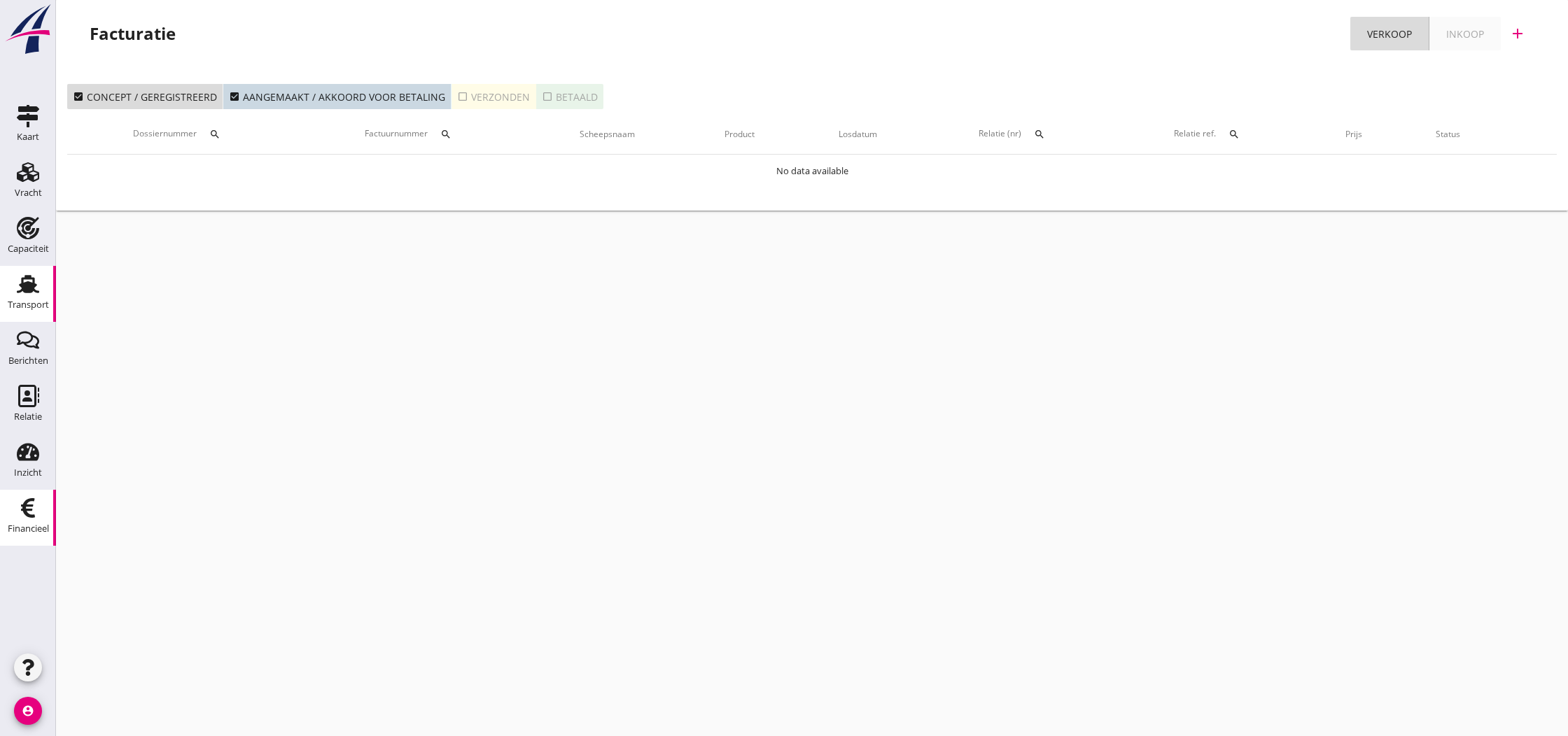
click at [24, 284] on use at bounding box center [28, 284] width 22 height 18
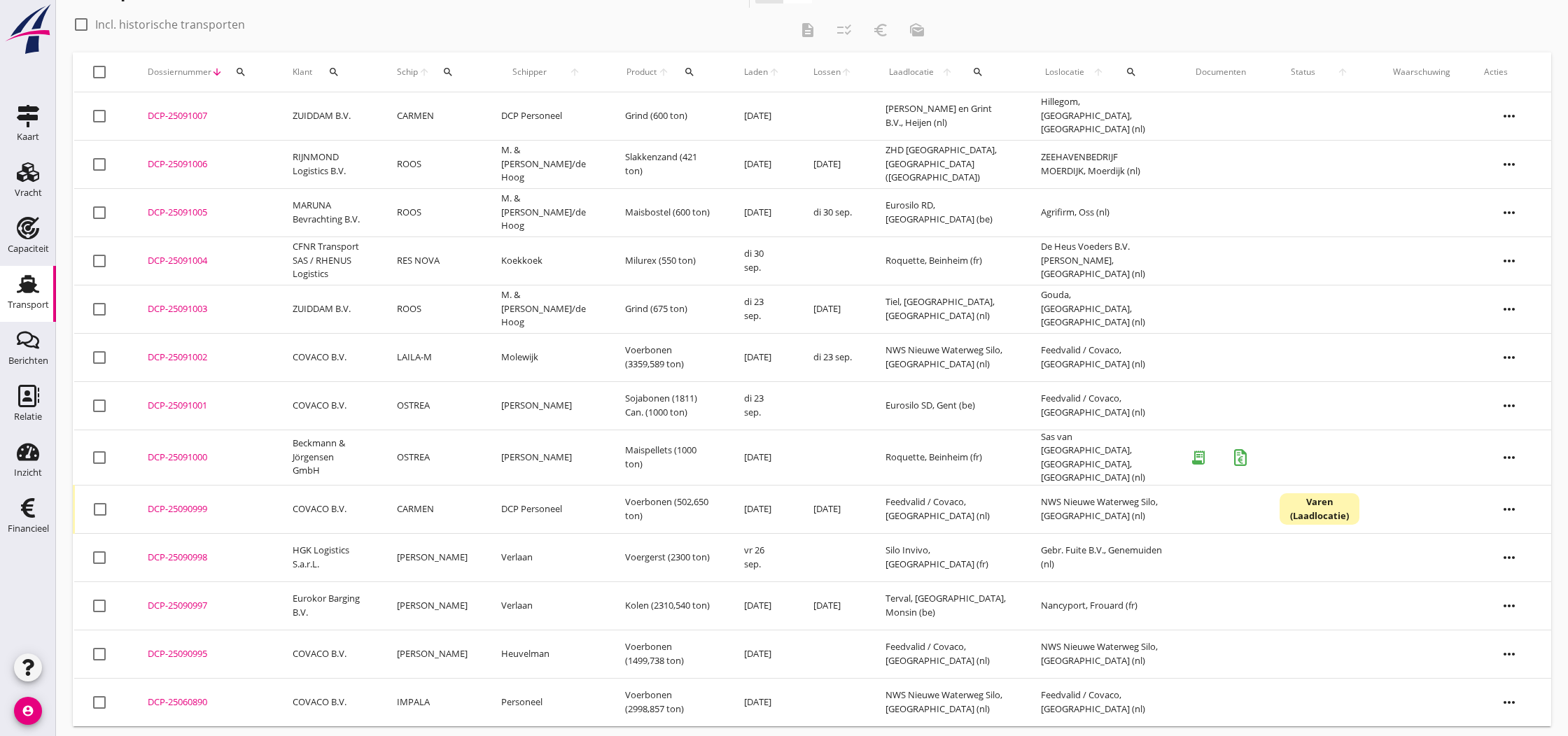
scroll to position [42, 0]
click at [181, 455] on div "DCP-25091000" at bounding box center [203, 458] width 111 height 14
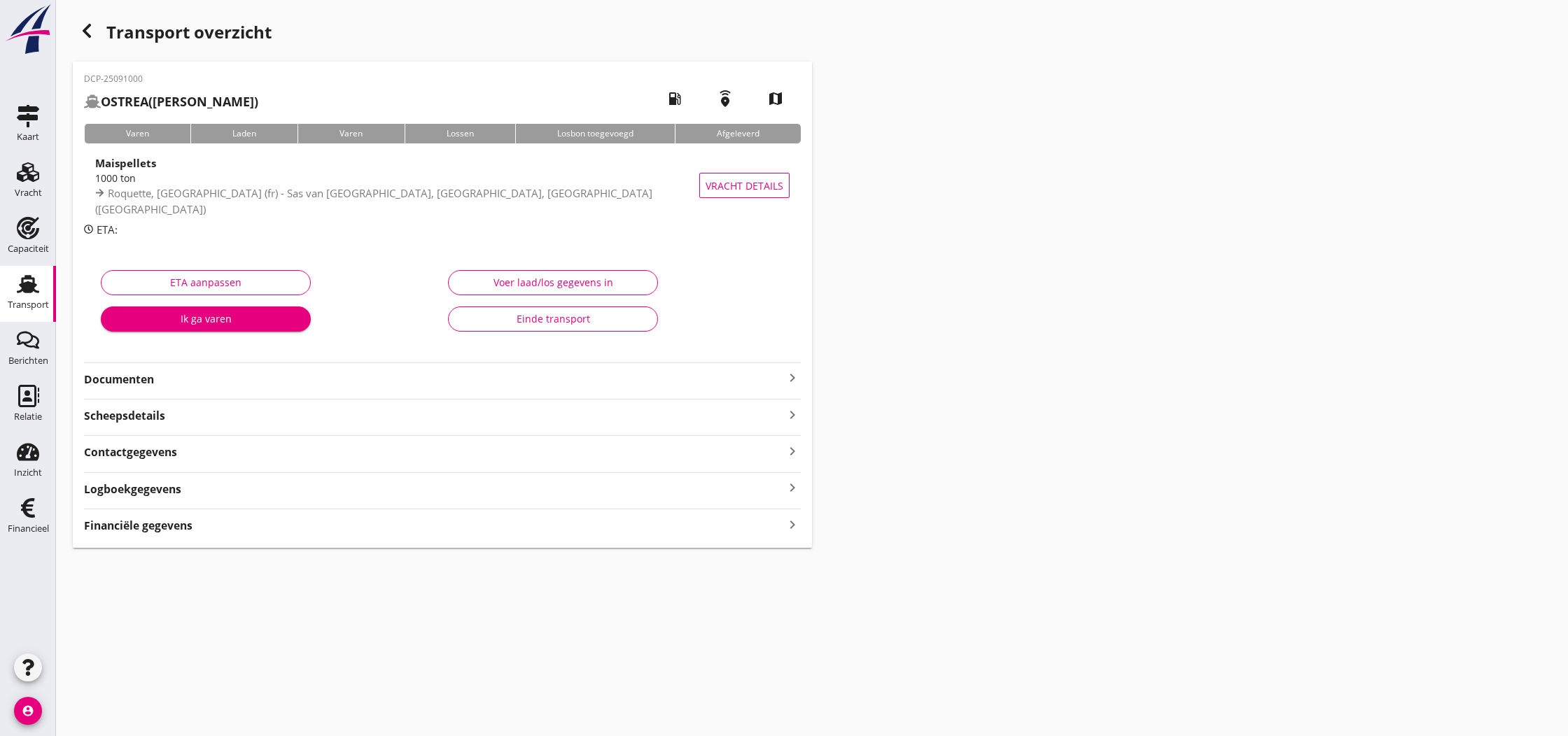
click at [588, 321] on div "Einde transport" at bounding box center [553, 318] width 186 height 15
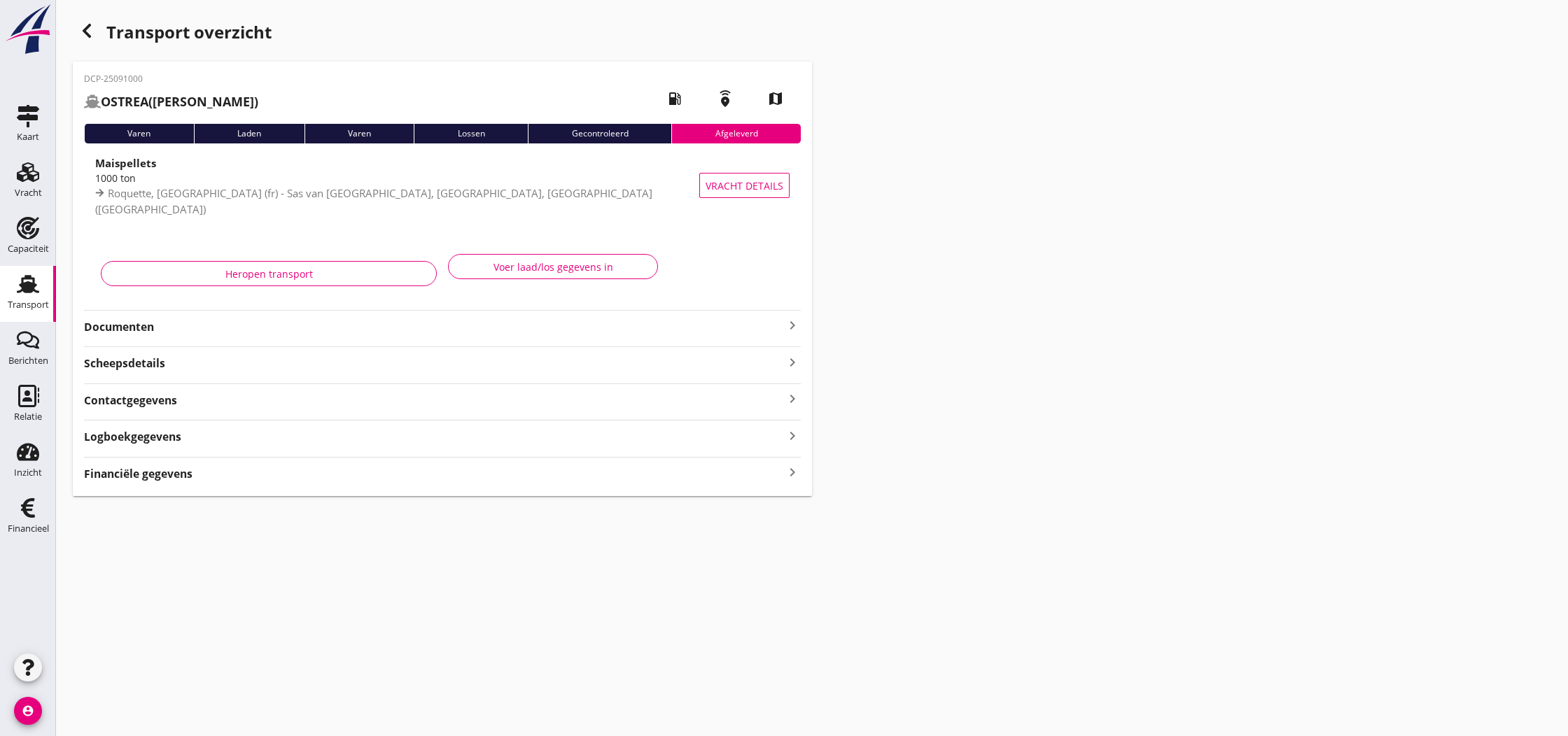
click at [88, 34] on use "button" at bounding box center [87, 31] width 8 height 14
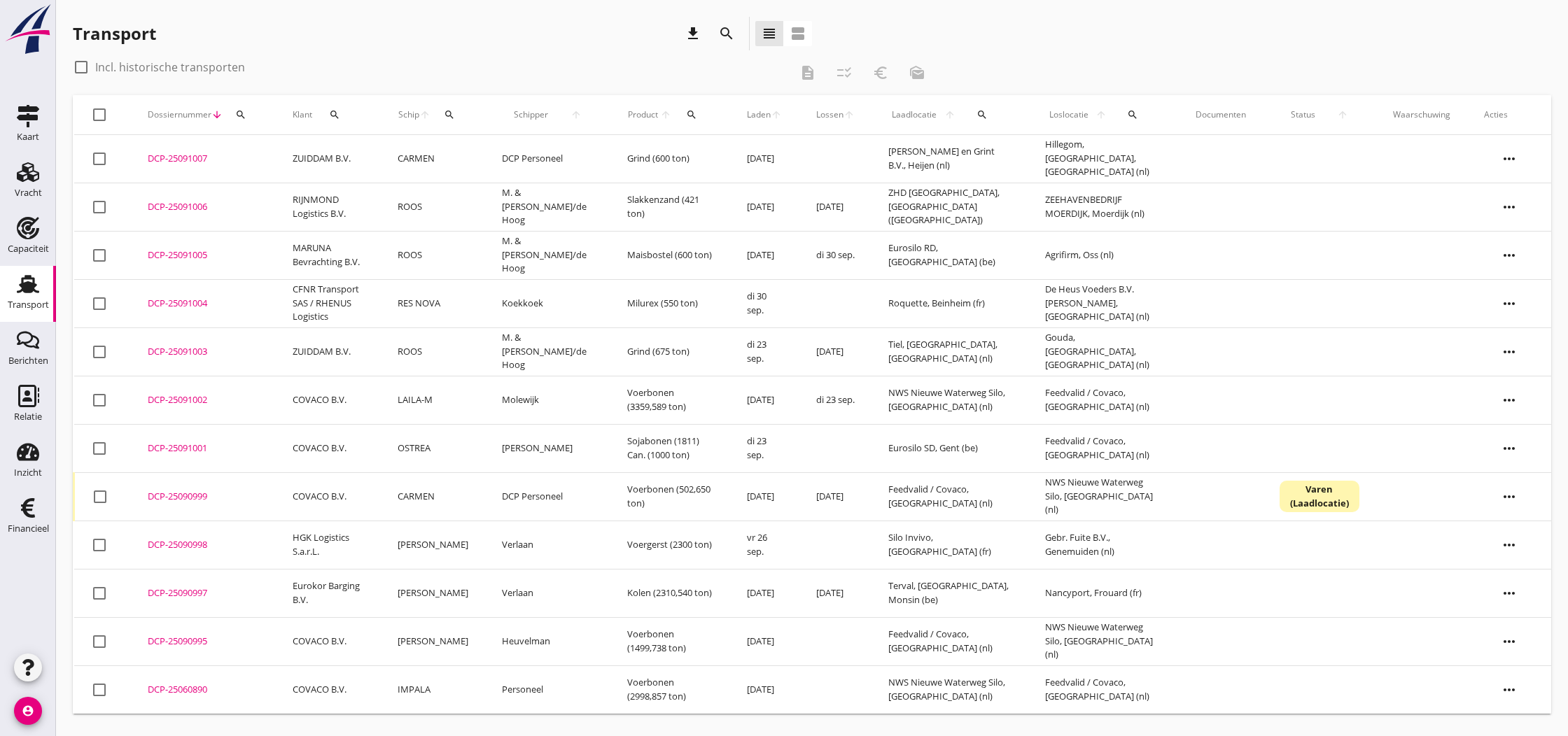
click at [172, 444] on div "DCP-25091001" at bounding box center [203, 448] width 111 height 14
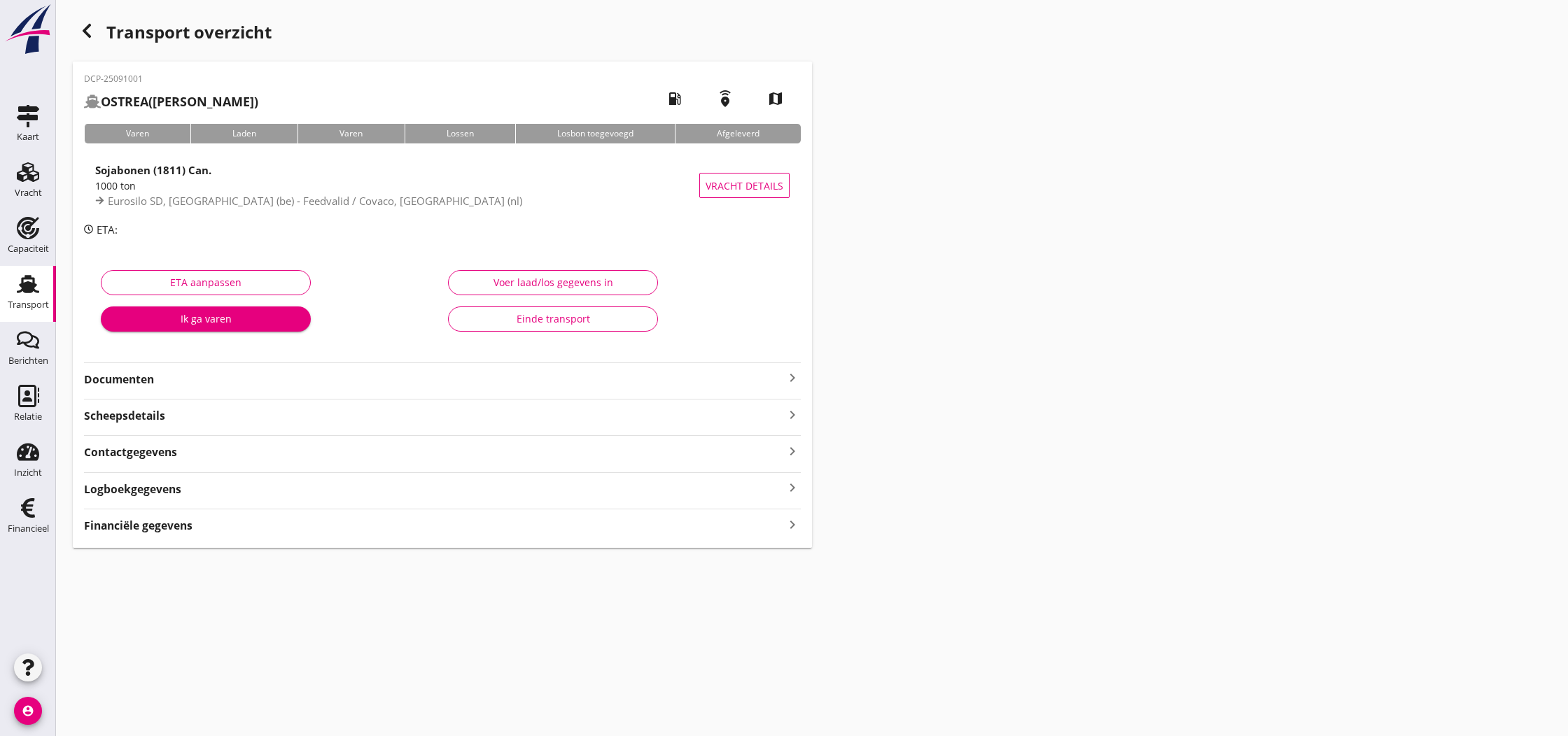
click at [792, 376] on icon "keyboard_arrow_right" at bounding box center [792, 378] width 17 height 17
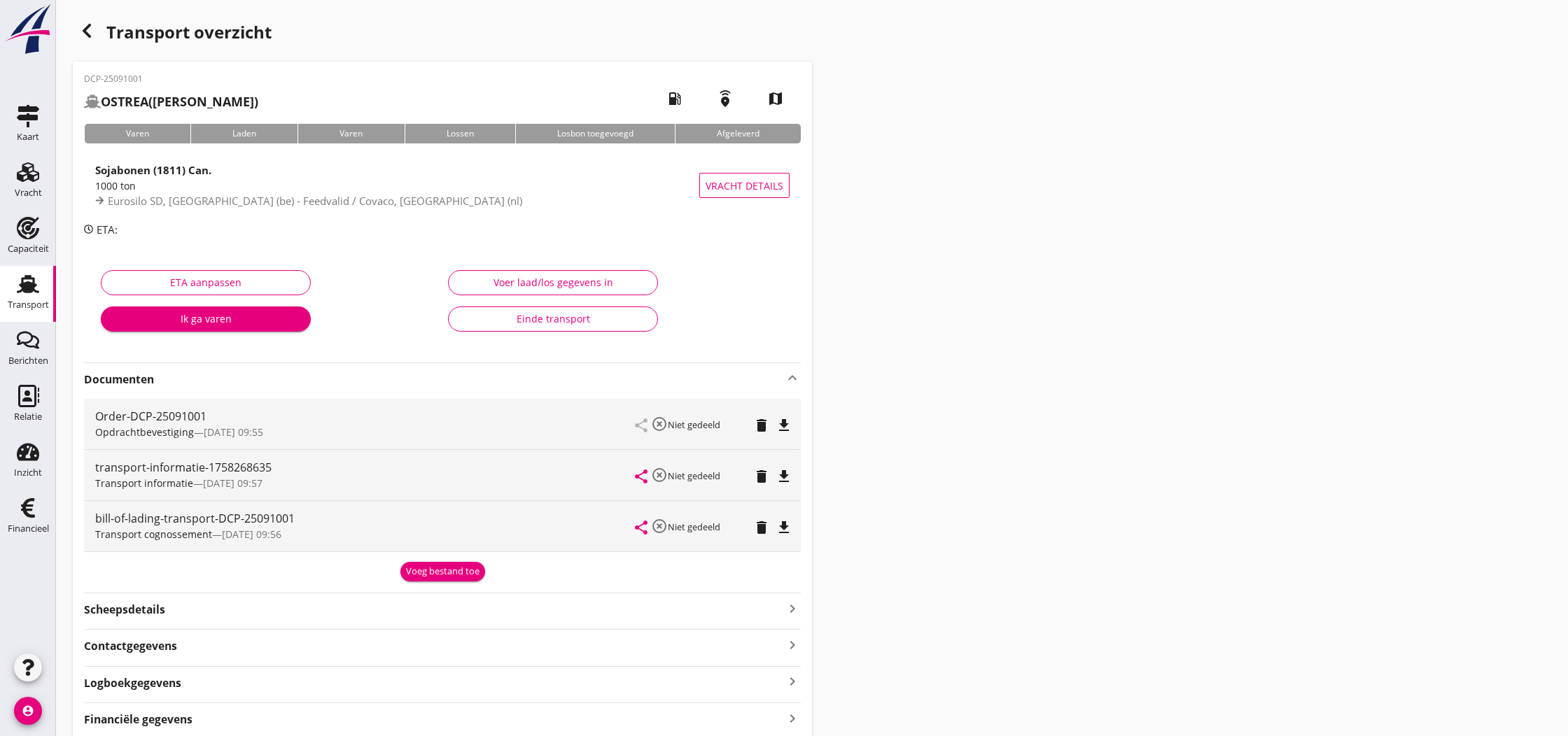
click at [786, 477] on icon "file_download" at bounding box center [784, 476] width 17 height 17
click at [786, 477] on icon "open_in_browser" at bounding box center [784, 476] width 17 height 17
click at [90, 34] on icon "button" at bounding box center [87, 31] width 17 height 17
